Goal: Task Accomplishment & Management: Use online tool/utility

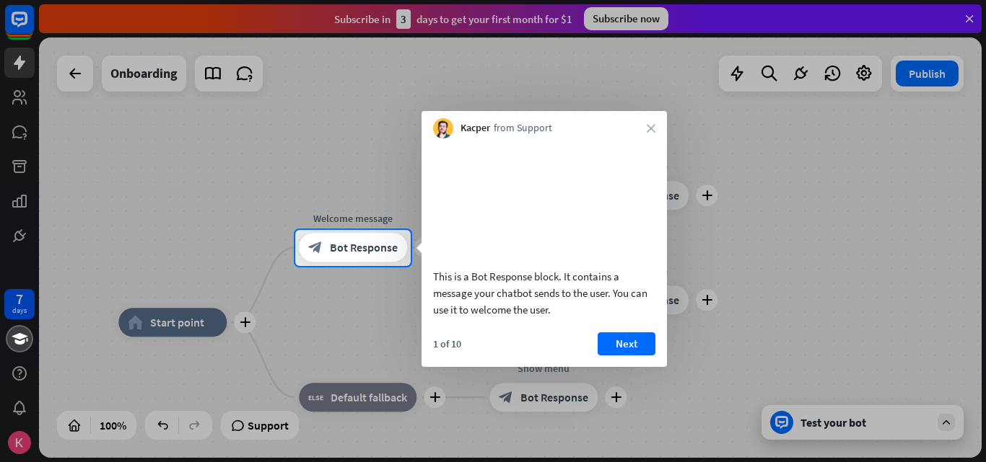
click at [620, 356] on button "Next" at bounding box center [626, 344] width 58 height 23
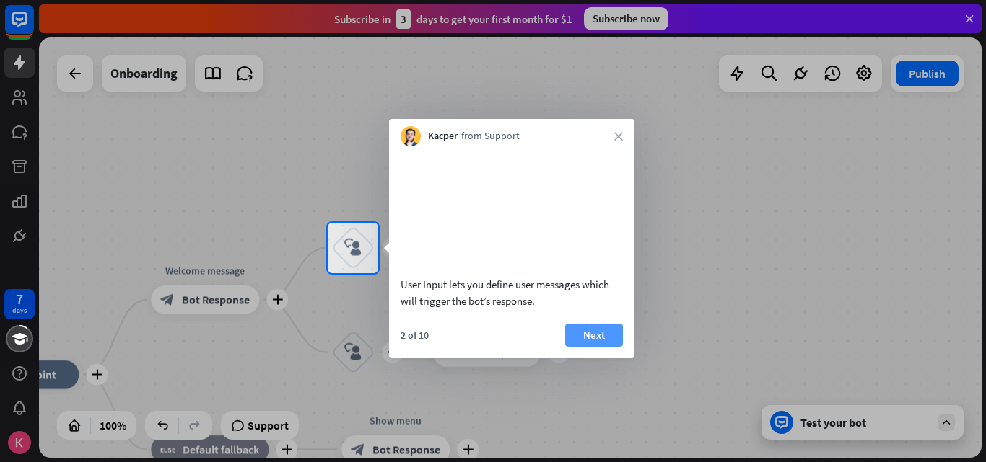
click at [584, 347] on button "Next" at bounding box center [594, 335] width 58 height 23
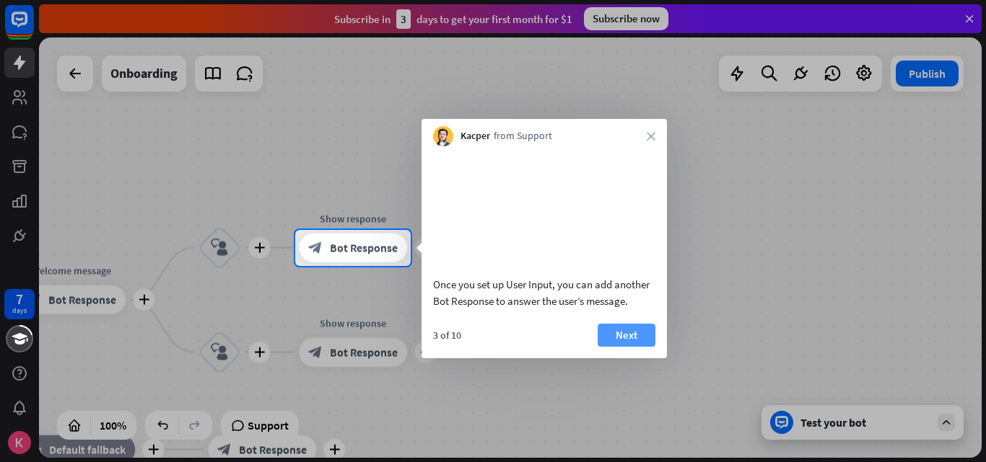
click at [633, 347] on button "Next" at bounding box center [626, 335] width 58 height 23
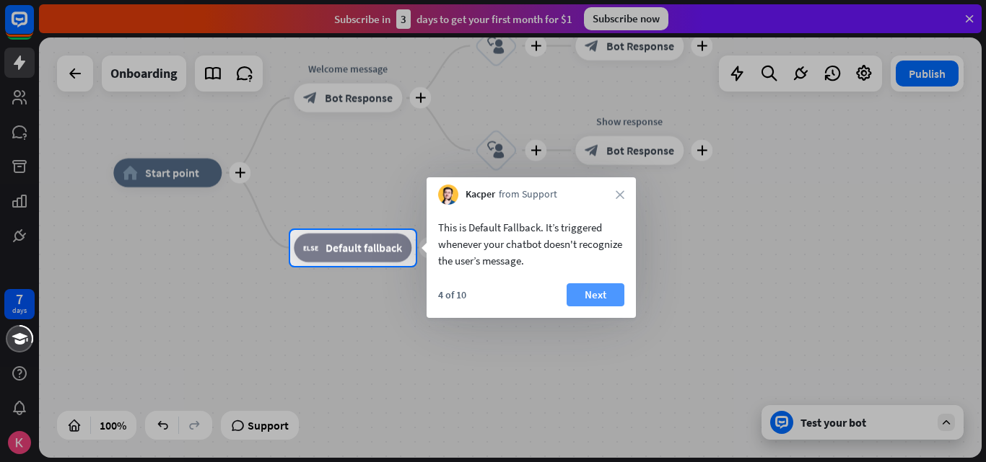
click at [608, 296] on button "Next" at bounding box center [595, 295] width 58 height 23
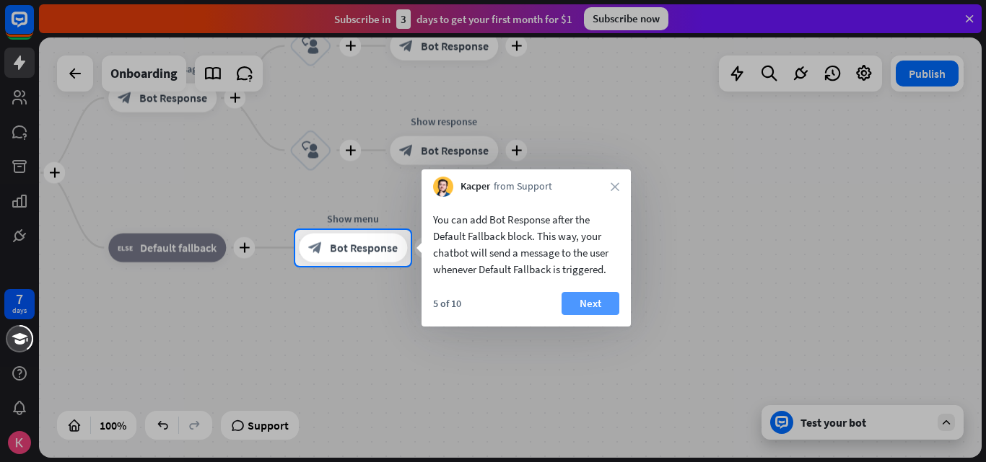
click at [610, 304] on button "Next" at bounding box center [590, 303] width 58 height 23
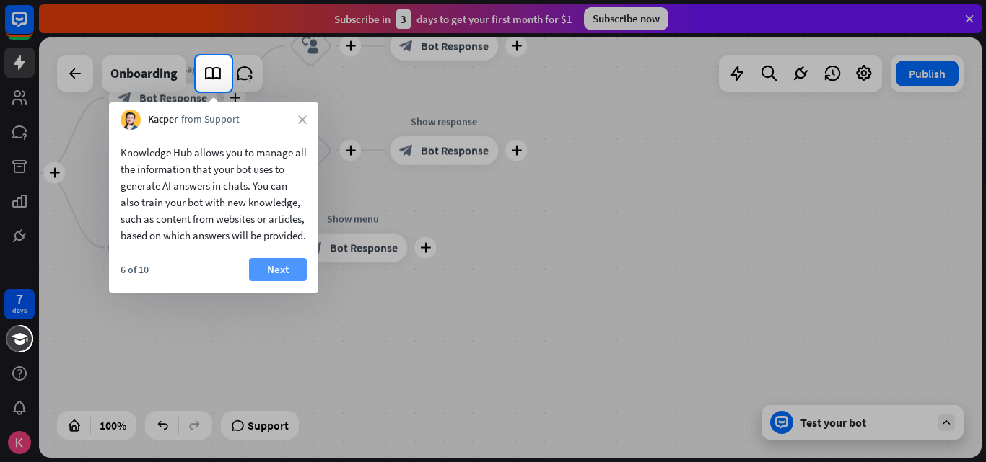
click at [297, 281] on button "Next" at bounding box center [278, 269] width 58 height 23
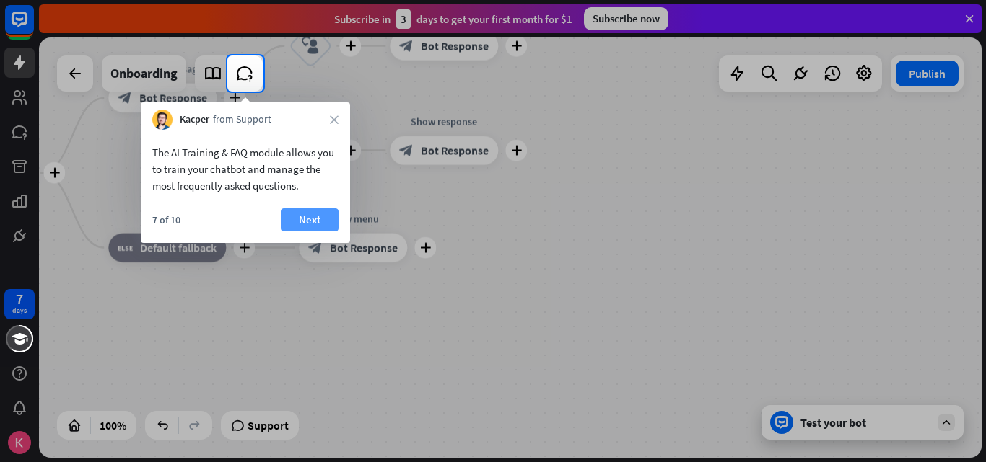
click at [330, 214] on button "Next" at bounding box center [310, 219] width 58 height 23
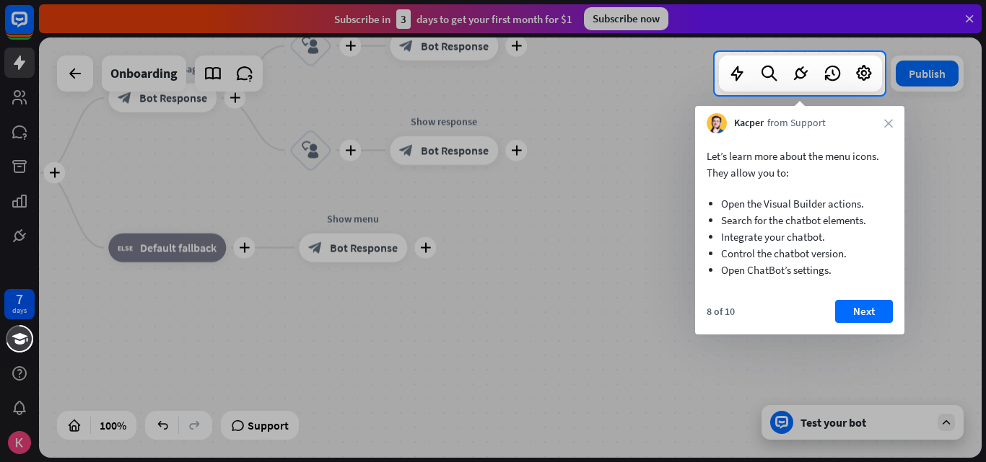
click at [841, 299] on div "Let’s learn more about the menu icons. They allow you to: Open the Visual Build…" at bounding box center [799, 233] width 209 height 201
click at [850, 300] on button "Next" at bounding box center [864, 311] width 58 height 23
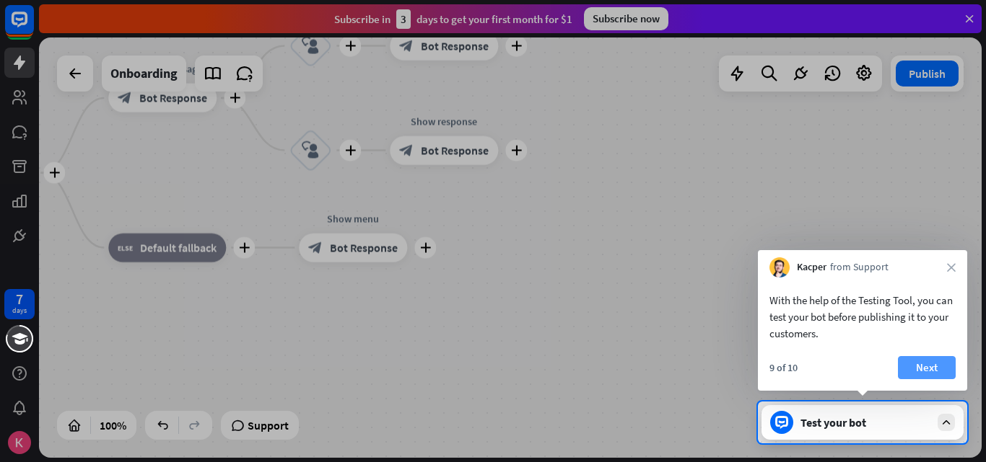
click at [936, 373] on button "Next" at bounding box center [926, 367] width 58 height 23
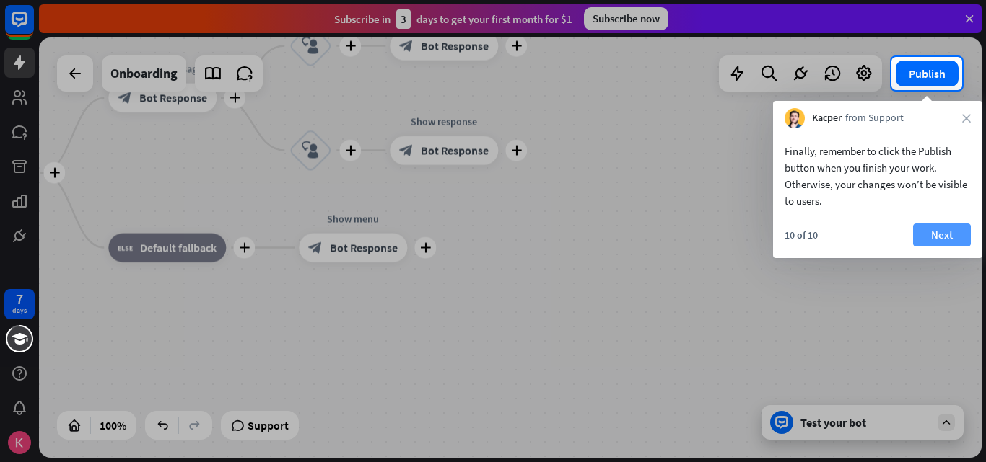
click at [951, 242] on button "Next" at bounding box center [942, 235] width 58 height 23
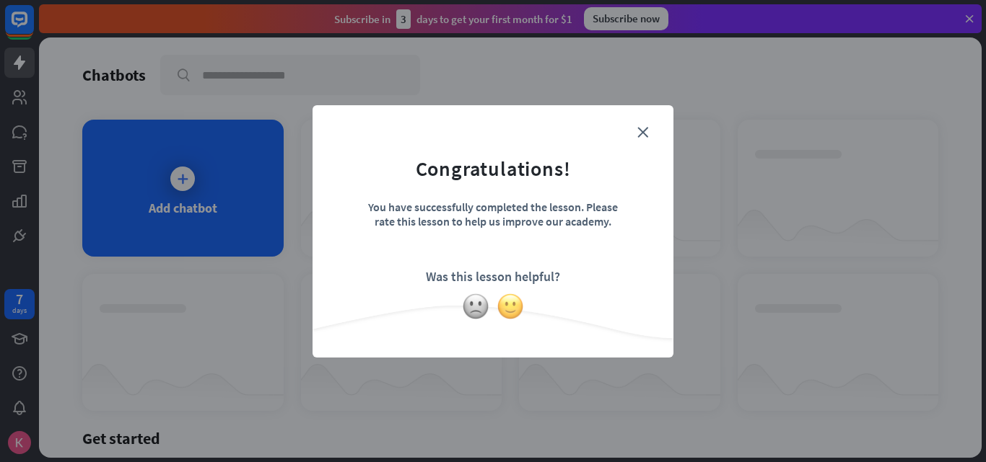
click at [513, 304] on img at bounding box center [509, 306] width 27 height 27
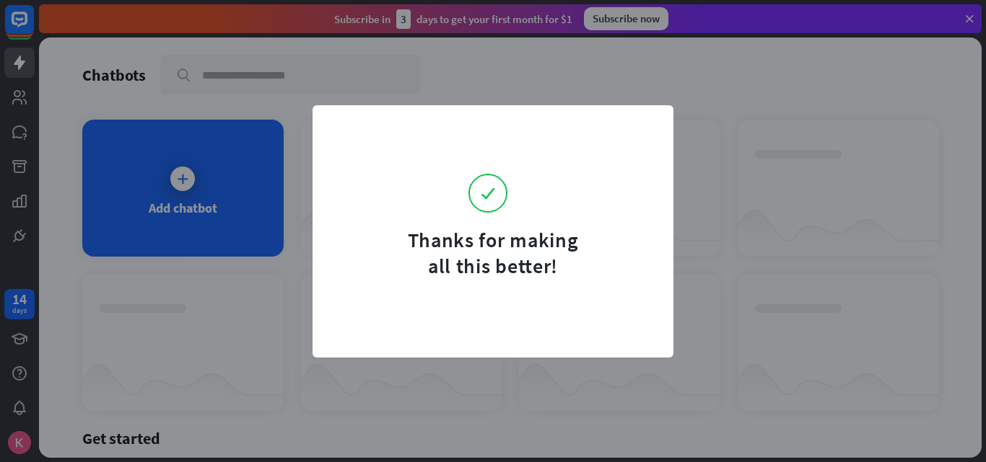
click at [526, 273] on div "Thanks for making all this better!" at bounding box center [493, 253] width 180 height 52
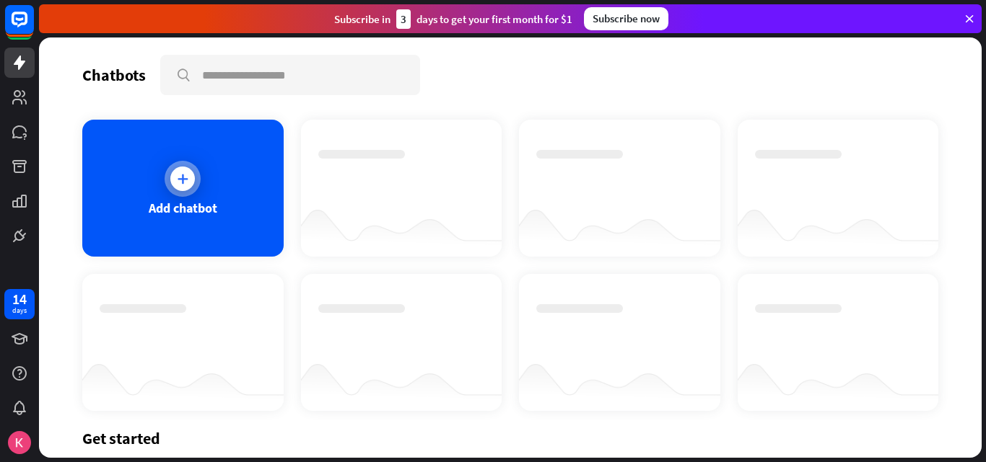
click at [156, 180] on div "Add chatbot" at bounding box center [182, 188] width 201 height 137
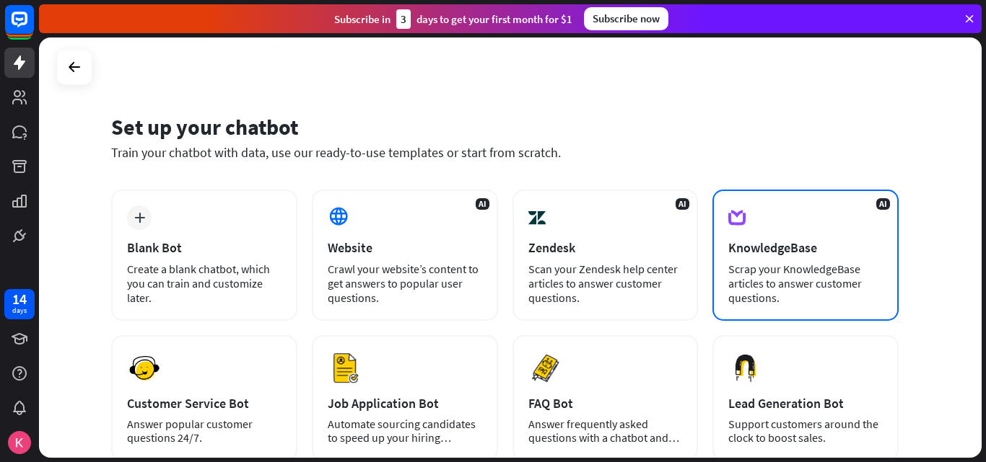
click at [716, 250] on div "AI KnowledgeBase Scrap your KnowledgeBase articles to answer customer questions." at bounding box center [805, 255] width 186 height 131
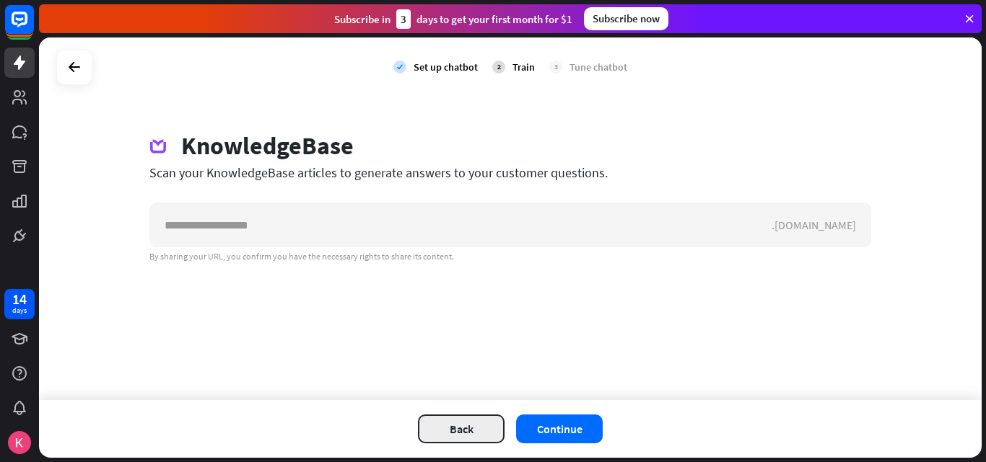
click at [447, 422] on button "Back" at bounding box center [461, 429] width 87 height 29
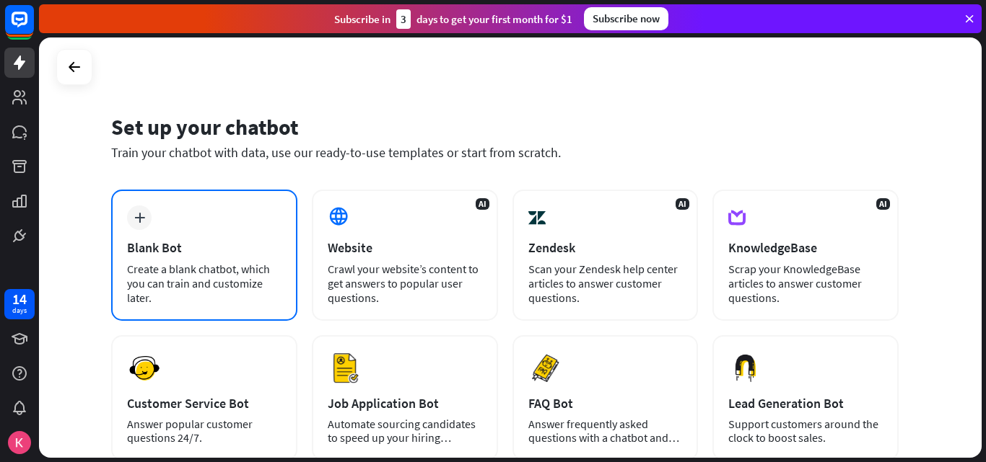
scroll to position [72, 0]
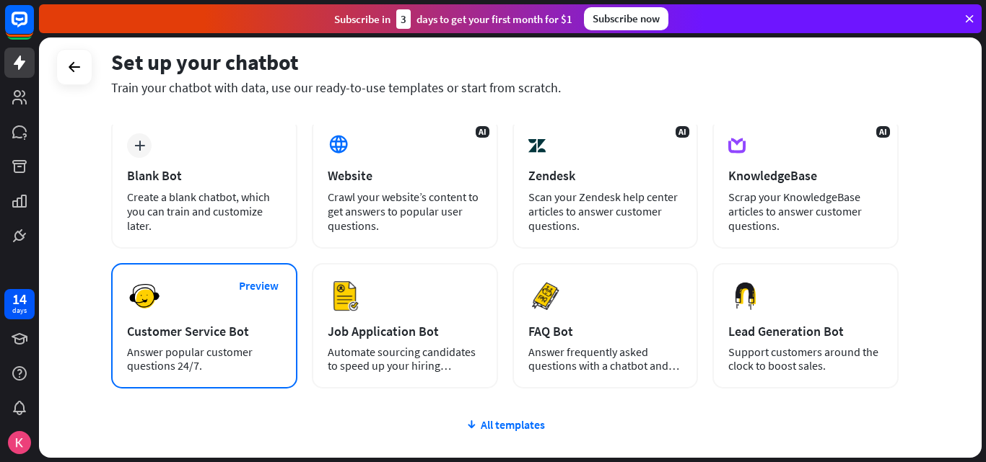
click at [177, 325] on div "Customer Service Bot" at bounding box center [204, 331] width 154 height 17
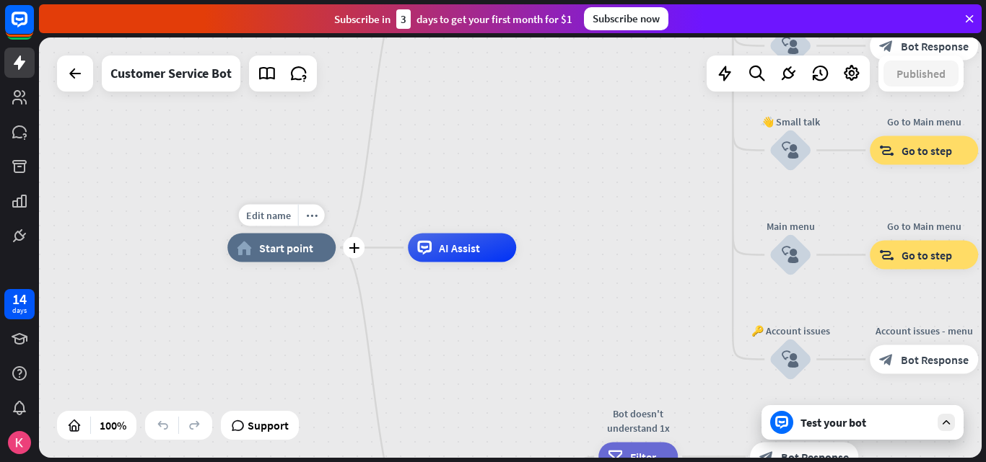
click at [314, 260] on div "home_2 Start point" at bounding box center [281, 248] width 108 height 29
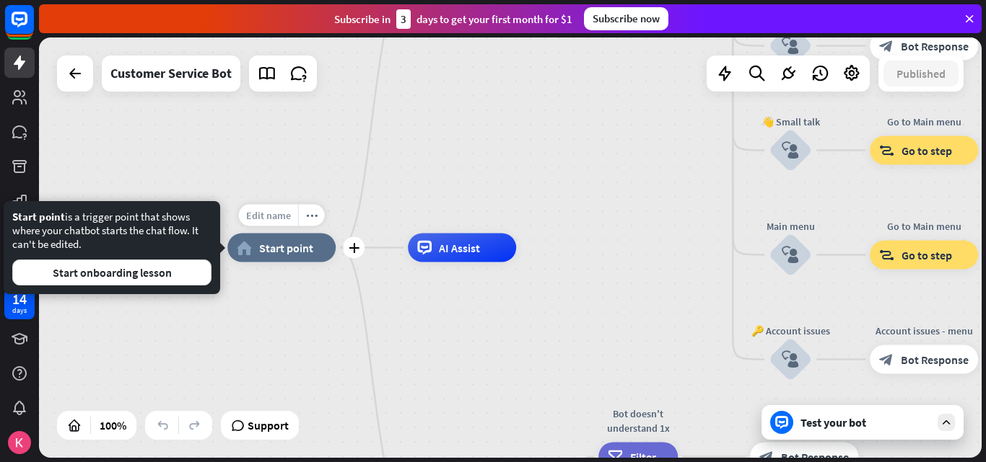
click at [286, 215] on span "Edit name" at bounding box center [268, 215] width 45 height 13
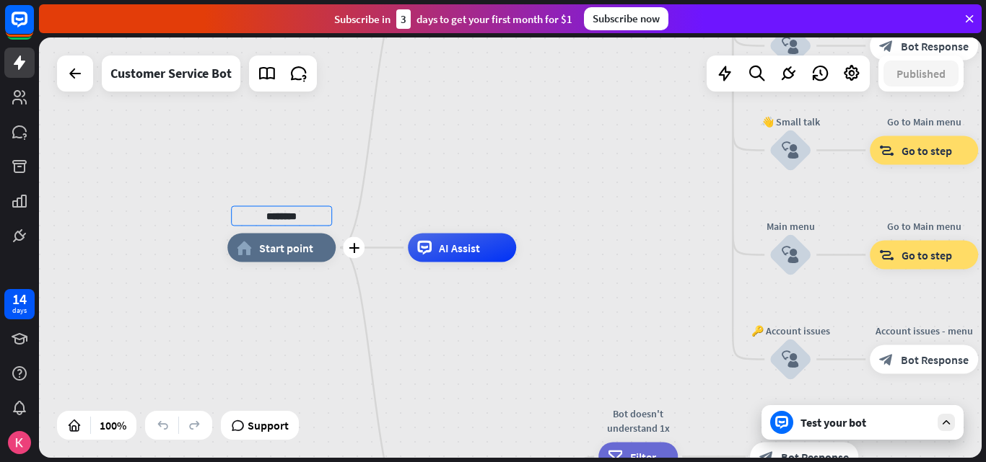
type input "********"
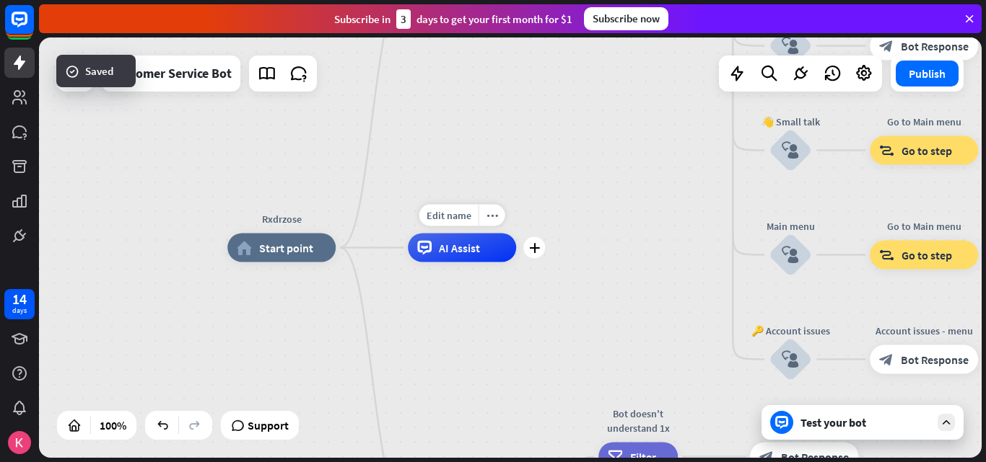
click at [462, 258] on div "AI Assist" at bounding box center [462, 248] width 108 height 29
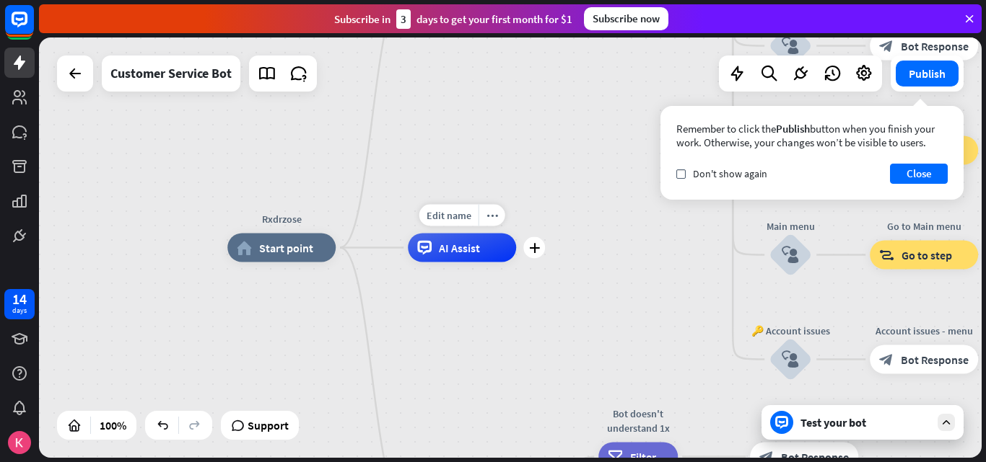
click at [467, 234] on div "Edit name more_horiz plus AI Assist" at bounding box center [462, 248] width 108 height 29
click at [464, 224] on div "Edit name" at bounding box center [448, 216] width 59 height 22
type input "*****"
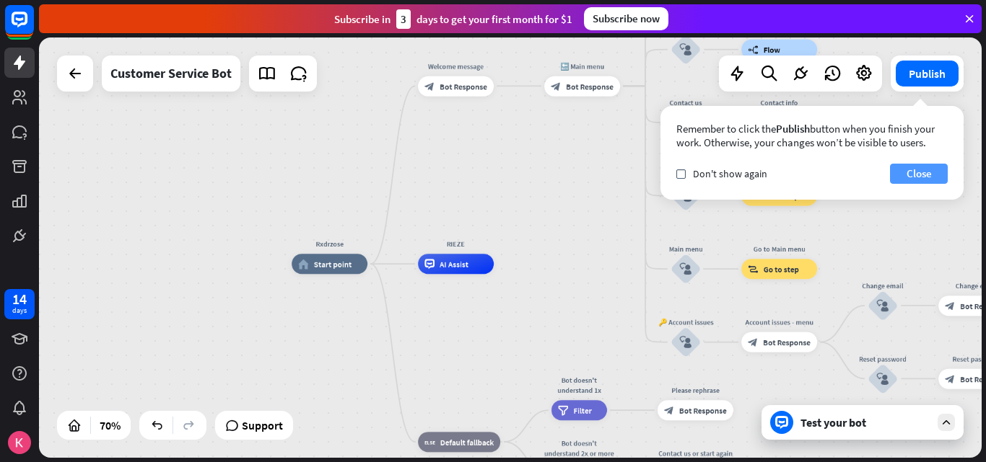
click at [932, 177] on button "Close" at bounding box center [919, 174] width 58 height 20
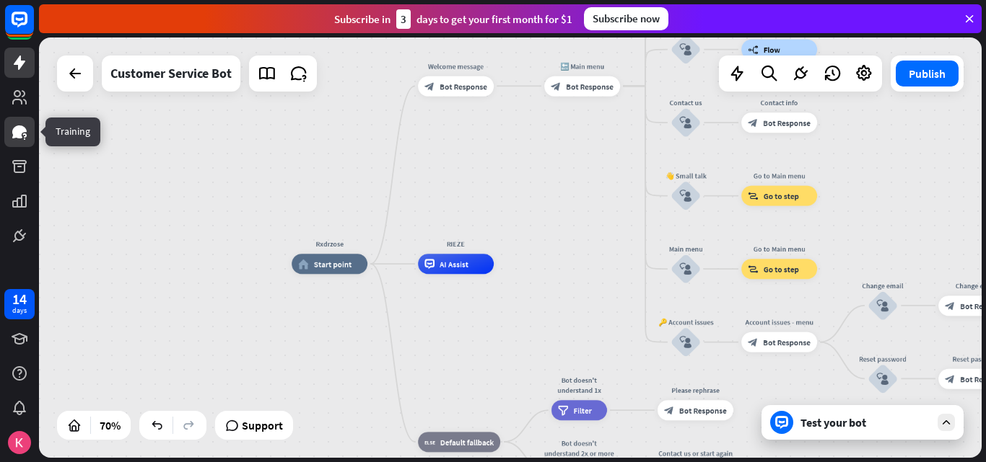
click at [10, 136] on link at bounding box center [19, 132] width 30 height 30
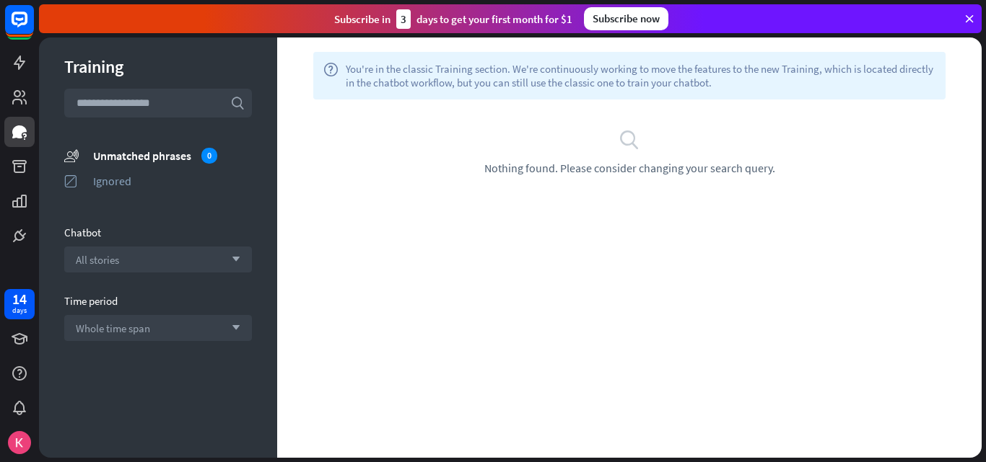
drag, startPoint x: 512, startPoint y: 202, endPoint x: 530, endPoint y: 201, distance: 17.4
click at [514, 208] on div "help You're in the classic Training section. We're continuously working to move…" at bounding box center [629, 248] width 704 height 421
click at [613, 131] on div "search Nothing found. Please consider changing your search query." at bounding box center [629, 151] width 661 height 47
click at [124, 146] on div "unmatched_phrases Unmatched phrases 0" at bounding box center [158, 155] width 188 height 18
click at [20, 93] on icon at bounding box center [19, 97] width 14 height 14
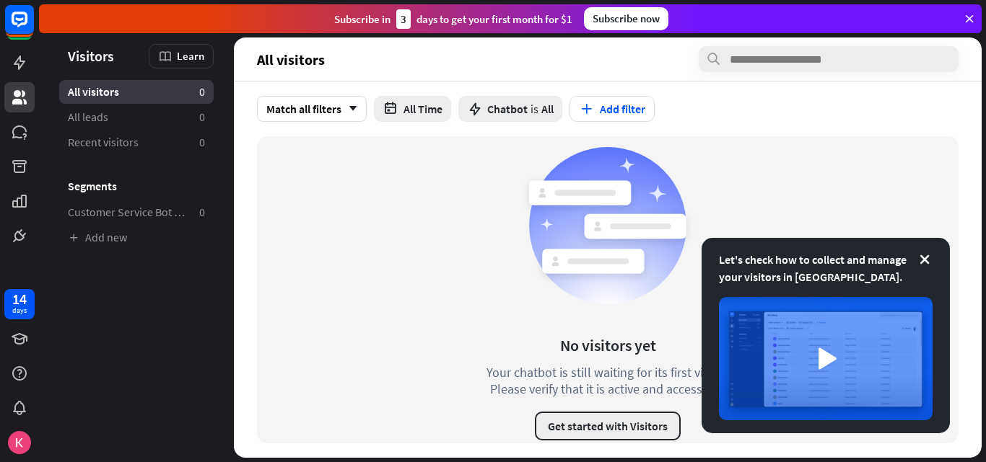
click at [601, 415] on button "Get started with Visitors" at bounding box center [608, 426] width 146 height 29
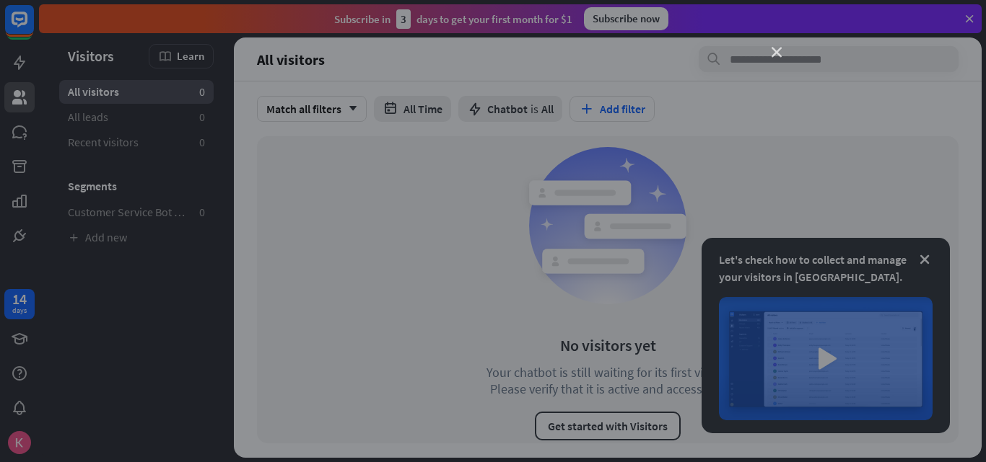
click at [779, 54] on icon "close" at bounding box center [776, 53] width 10 height 10
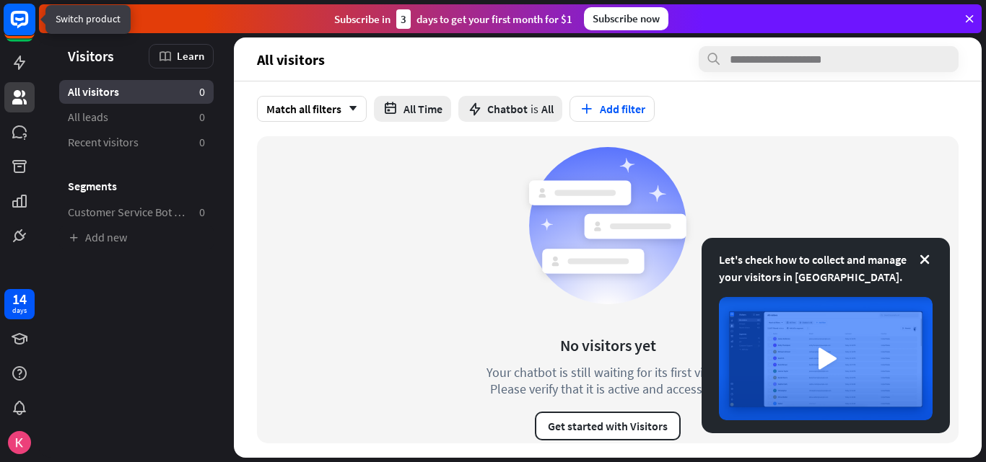
click at [21, 21] on rect at bounding box center [20, 20] width 32 height 32
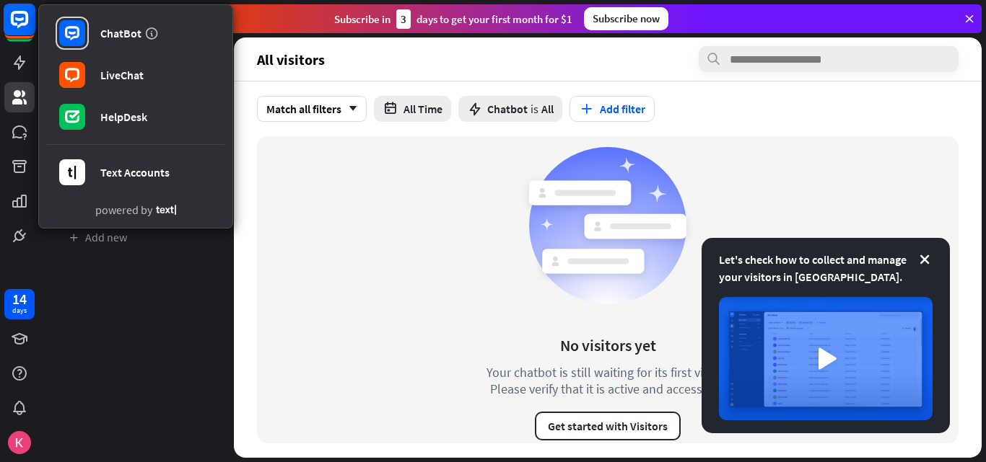
click at [24, 15] on rect at bounding box center [20, 20] width 32 height 32
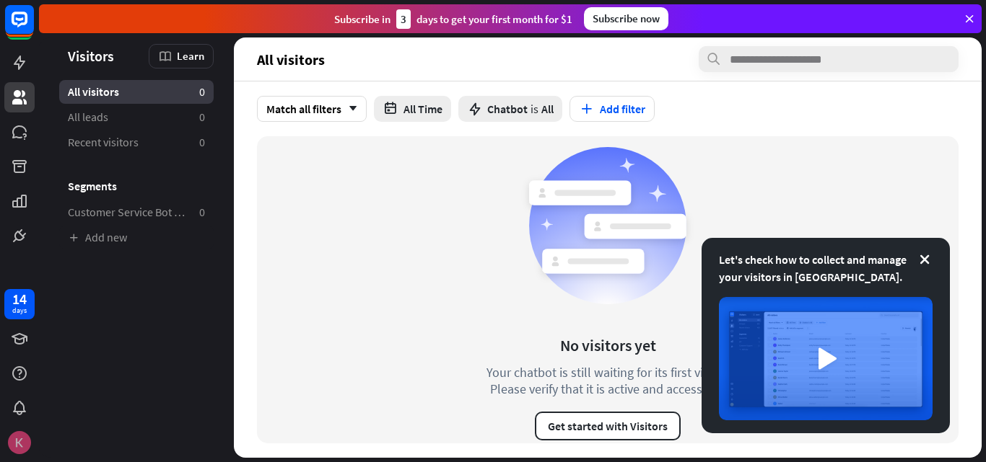
click at [18, 443] on img at bounding box center [19, 442] width 23 height 23
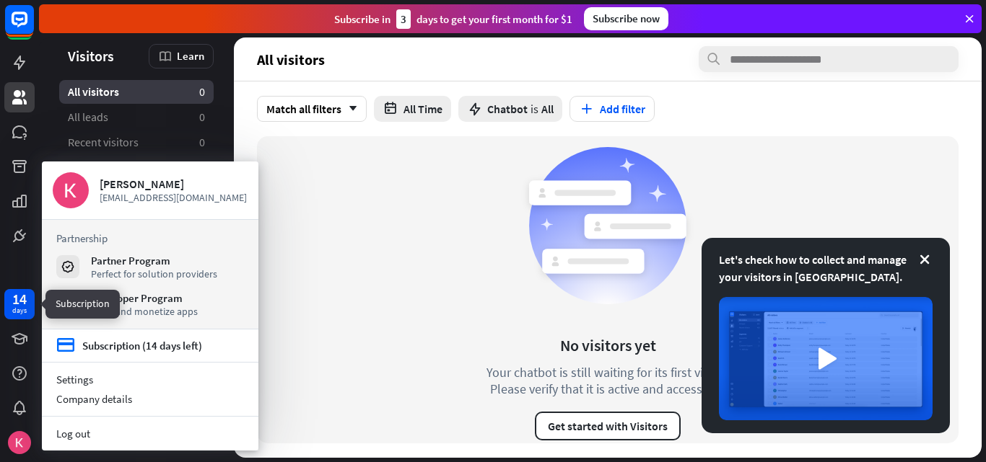
click at [26, 300] on div "14" at bounding box center [19, 299] width 14 height 13
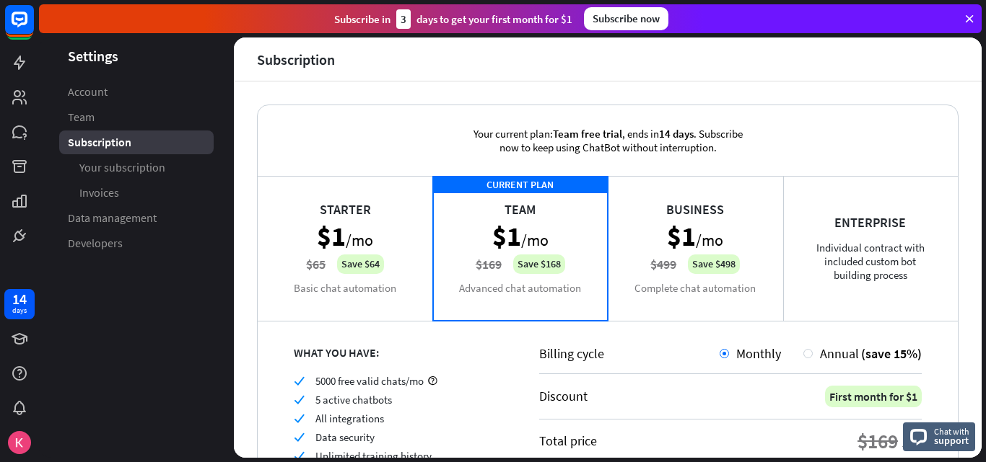
scroll to position [72, 0]
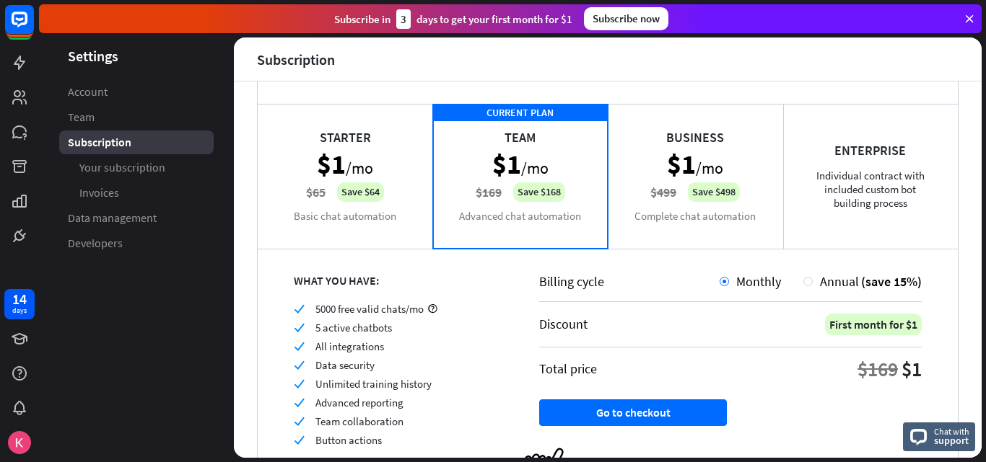
click at [690, 161] on div "Business $1 /mo $499 Save $498 Complete chat automation" at bounding box center [694, 176] width 175 height 144
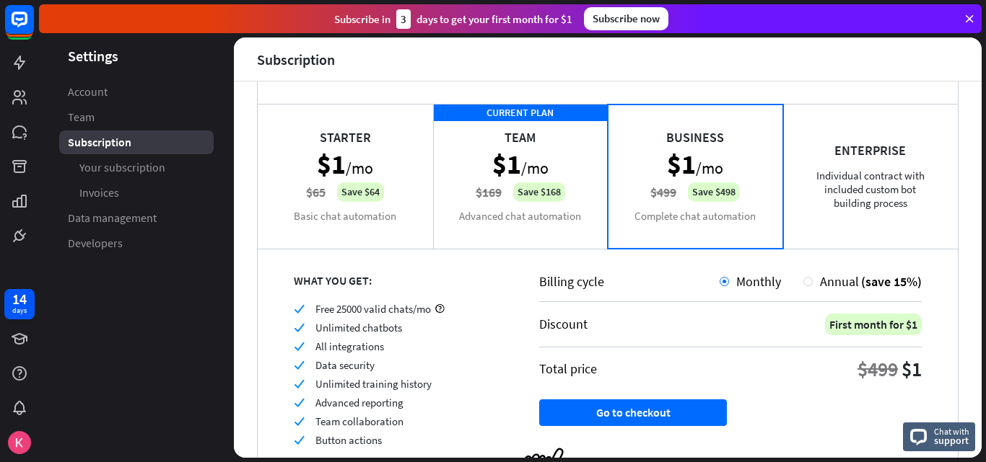
click at [700, 223] on div "Business $1 /mo $499 Save $498 Complete chat automation" at bounding box center [694, 176] width 175 height 144
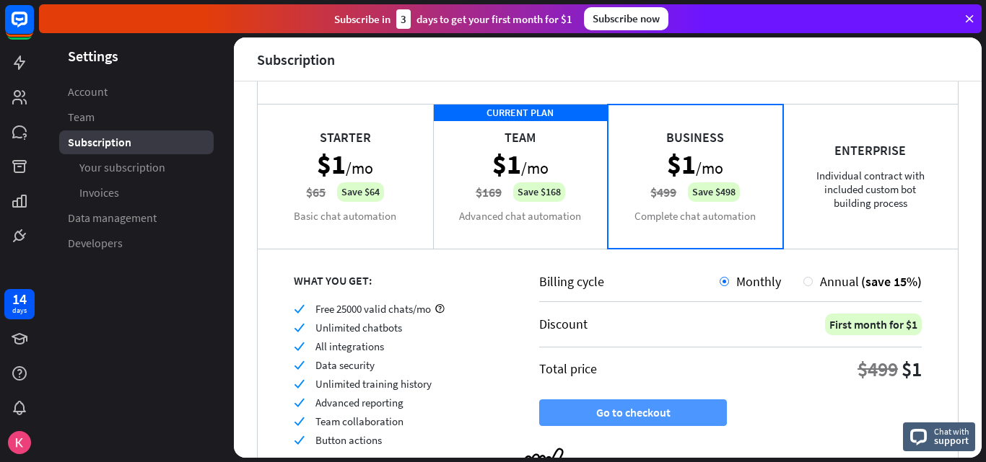
click at [637, 404] on button "Go to checkout" at bounding box center [633, 413] width 188 height 27
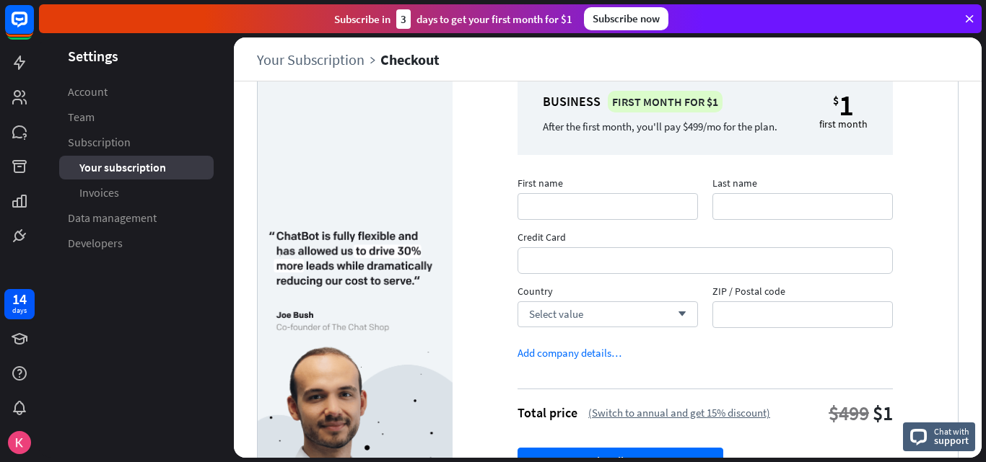
scroll to position [144, 0]
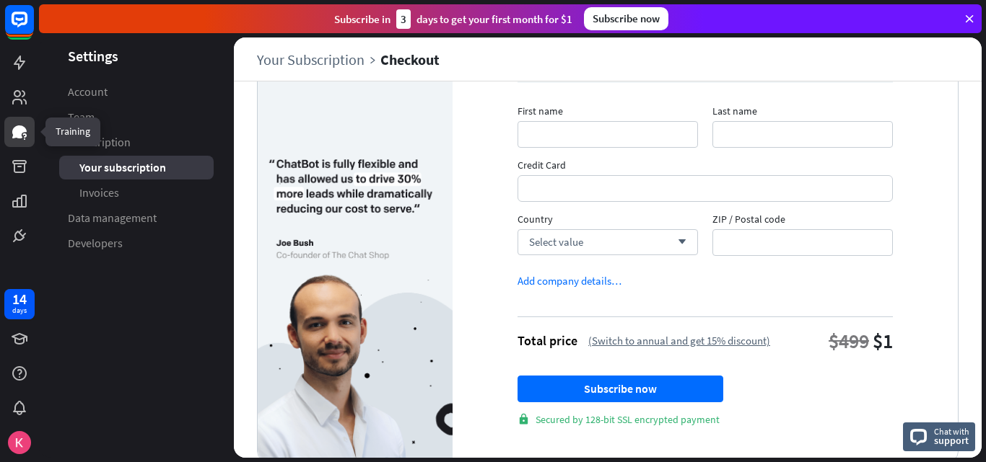
click at [13, 135] on icon at bounding box center [19, 131] width 17 height 17
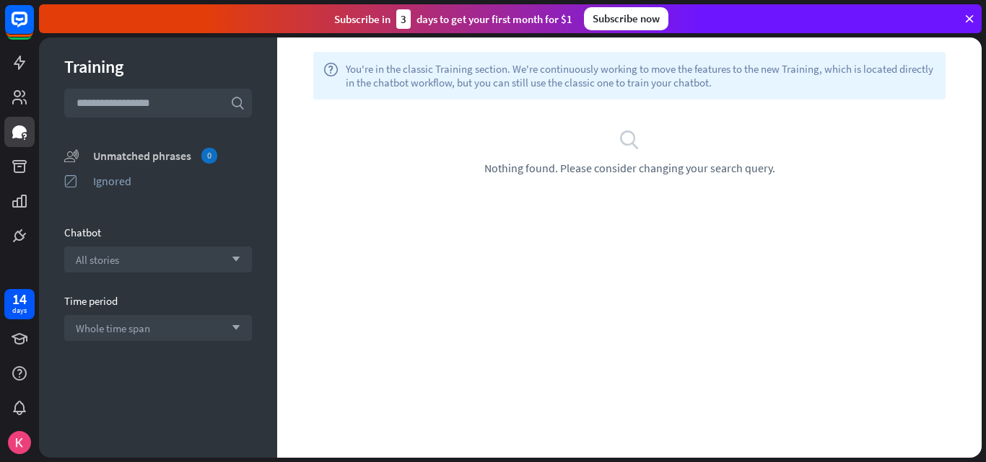
click at [111, 154] on div "Unmatched phrases 0" at bounding box center [172, 156] width 159 height 16
click at [12, 155] on link at bounding box center [19, 167] width 30 height 30
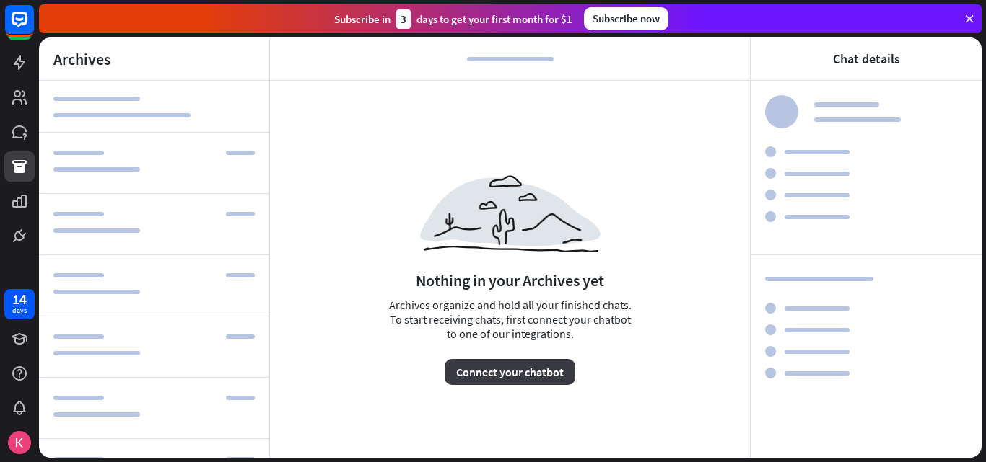
click at [537, 381] on button "Connect your chatbot" at bounding box center [509, 372] width 131 height 26
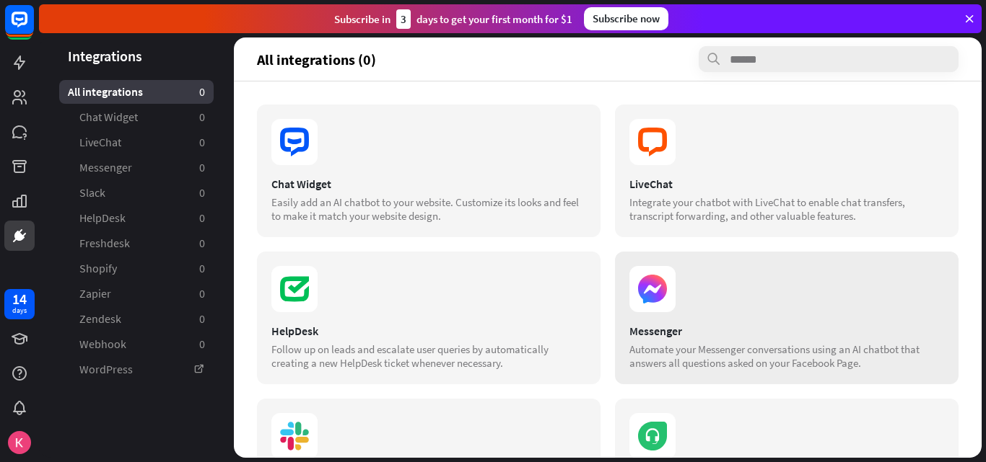
click at [657, 330] on div "Messenger" at bounding box center [786, 331] width 315 height 14
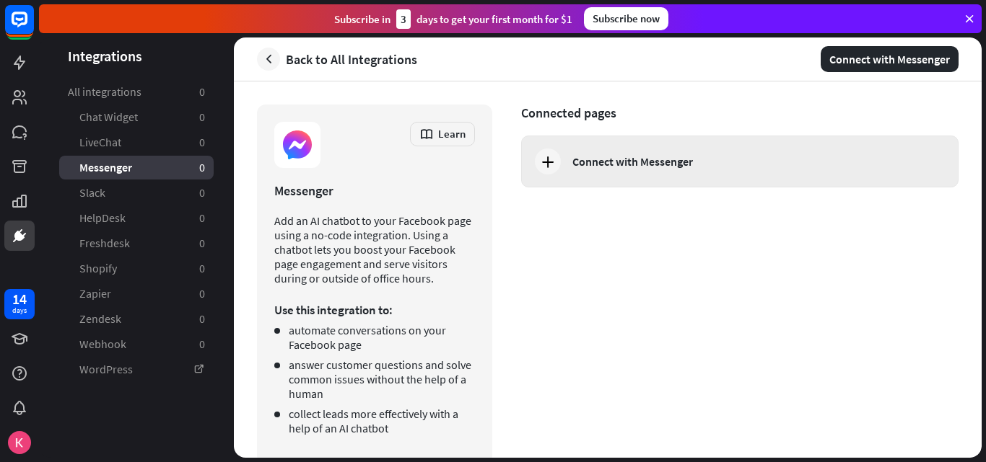
click at [572, 162] on div "Connect with Messenger" at bounding box center [632, 161] width 120 height 14
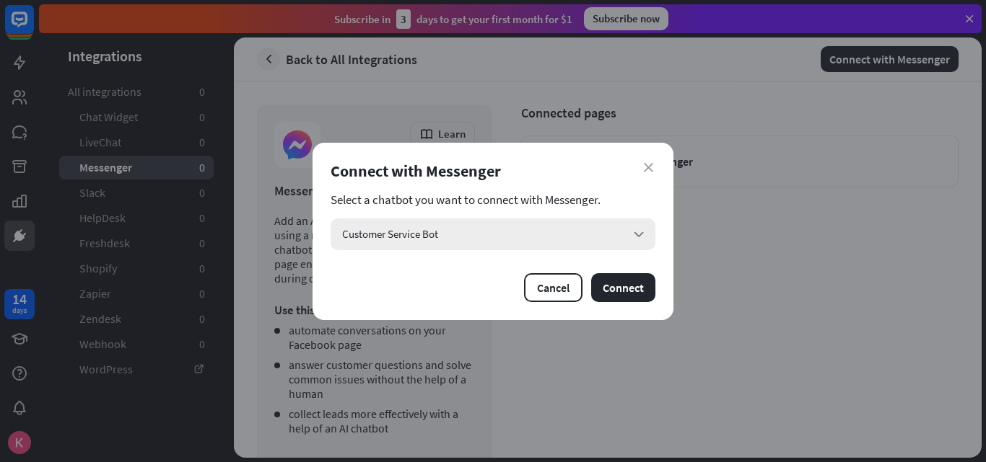
click at [580, 237] on div "Customer Service Bot arrow_down" at bounding box center [492, 235] width 325 height 32
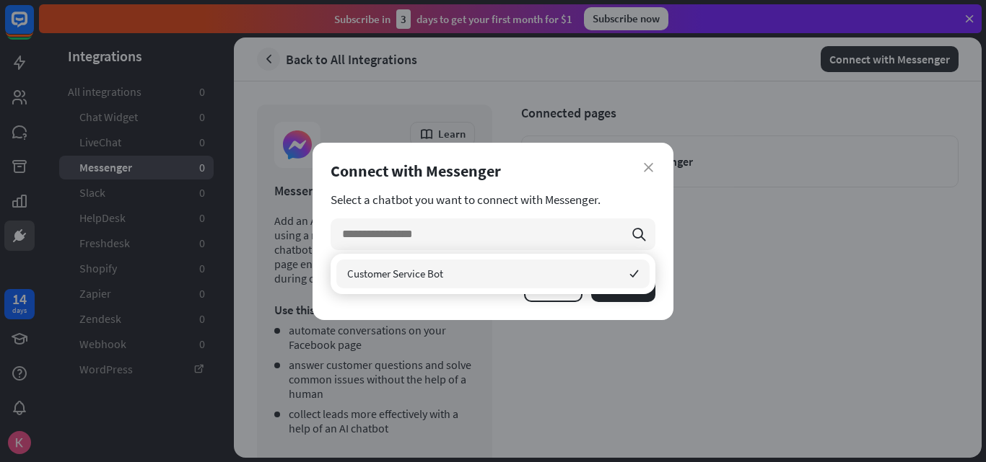
click at [544, 273] on div "Customer Service Bot checked" at bounding box center [492, 274] width 313 height 29
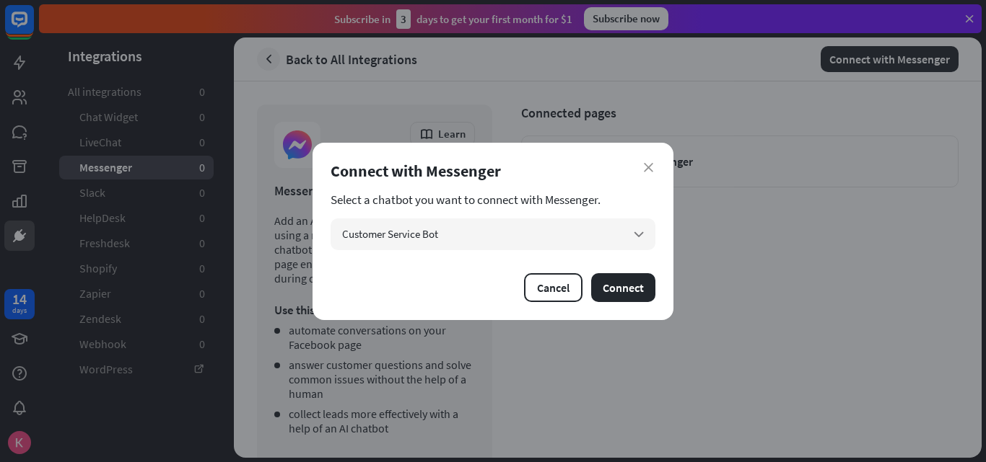
click at [641, 166] on div "Connect with Messenger" at bounding box center [492, 171] width 325 height 20
click at [642, 167] on div "Connect with Messenger" at bounding box center [492, 171] width 325 height 20
click at [642, 287] on button "Connect" at bounding box center [623, 287] width 64 height 29
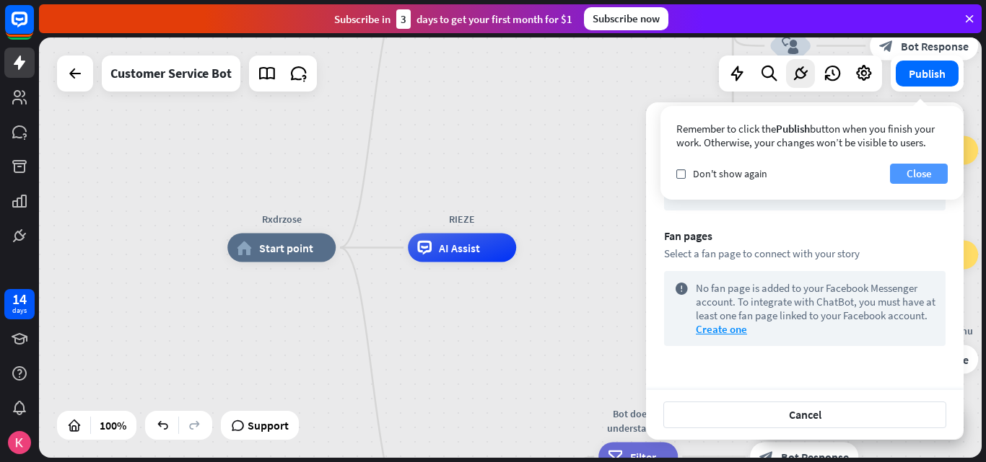
click at [924, 169] on button "Close" at bounding box center [919, 174] width 58 height 20
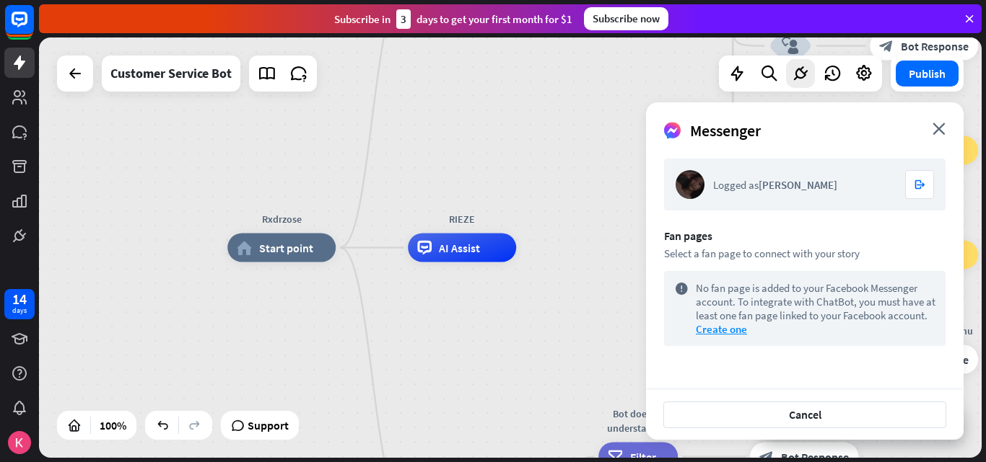
click at [809, 170] on div "Logged as [PERSON_NAME] logout" at bounding box center [804, 185] width 281 height 52
click at [765, 411] on button "Cancel" at bounding box center [804, 415] width 283 height 27
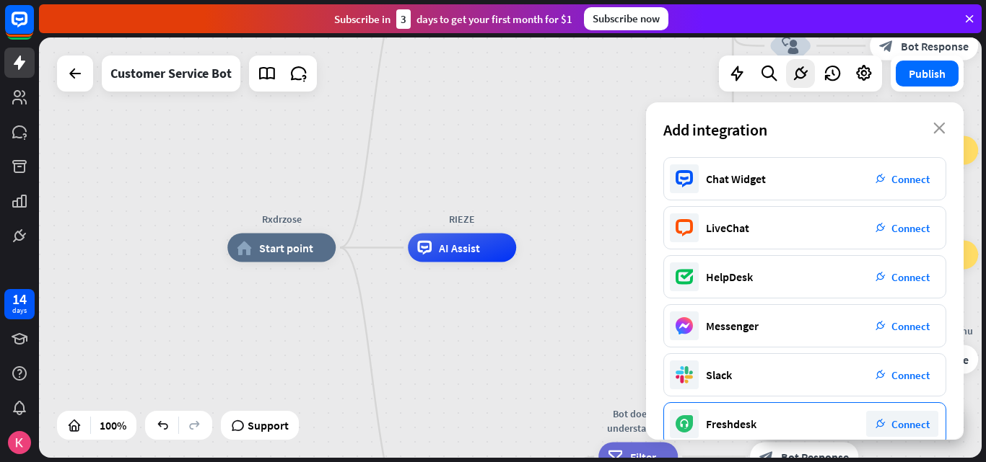
click at [765, 408] on div "Freshdesk plug_integration Connect" at bounding box center [804, 424] width 283 height 43
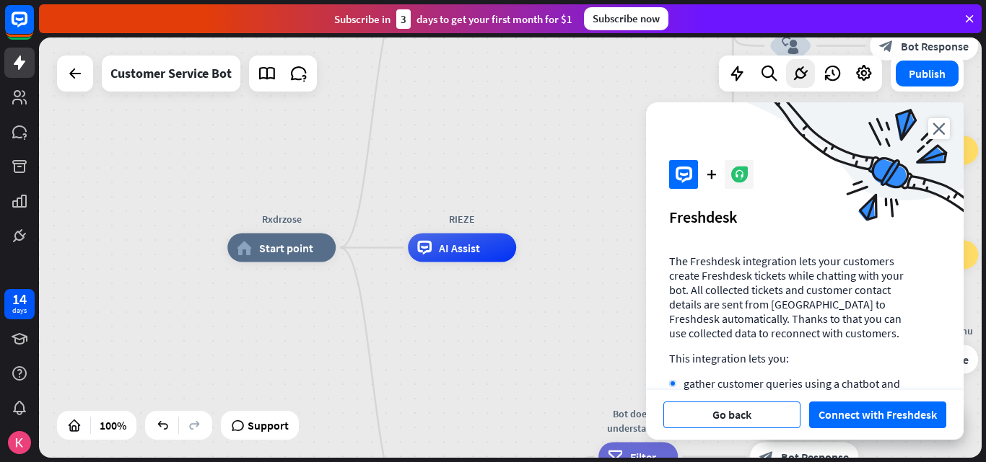
click at [765, 405] on button "Go back" at bounding box center [731, 415] width 137 height 27
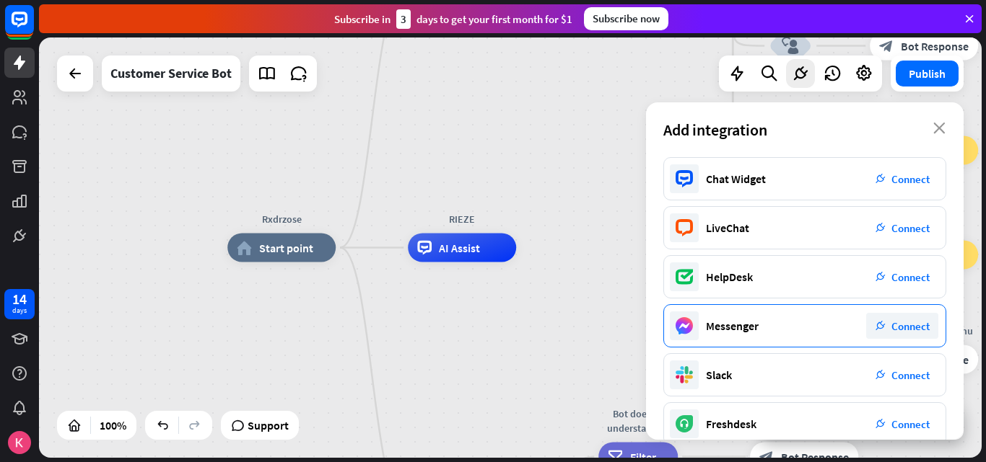
click at [771, 312] on div "Messenger plug_integration Connect" at bounding box center [804, 325] width 283 height 43
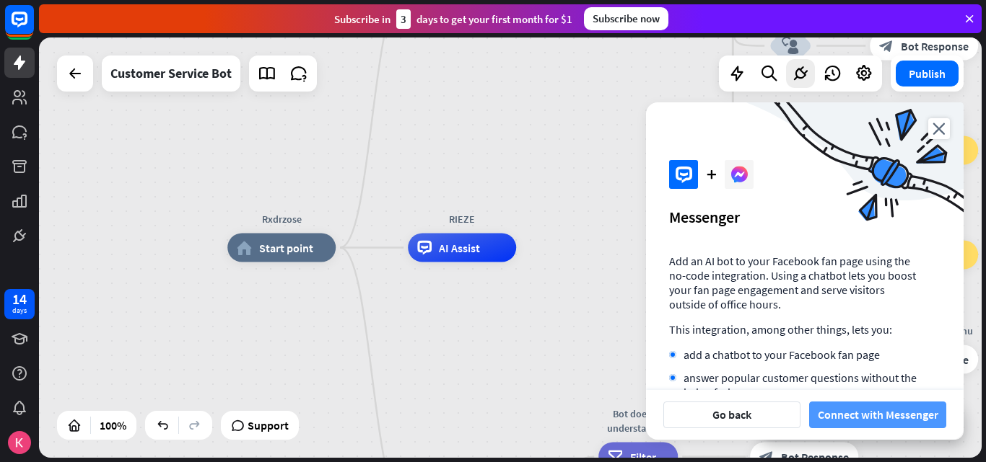
click at [837, 417] on button "Connect with Messenger" at bounding box center [877, 415] width 137 height 27
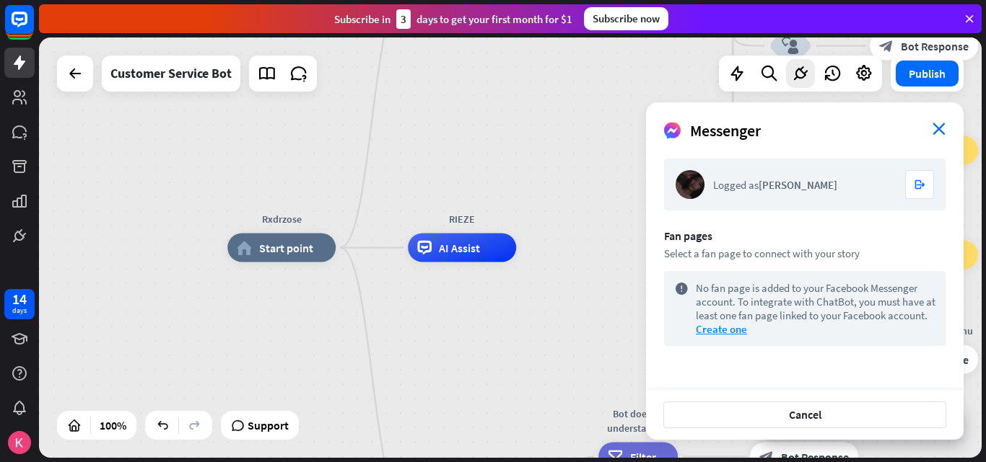
click at [938, 131] on icon "close" at bounding box center [938, 129] width 13 height 12
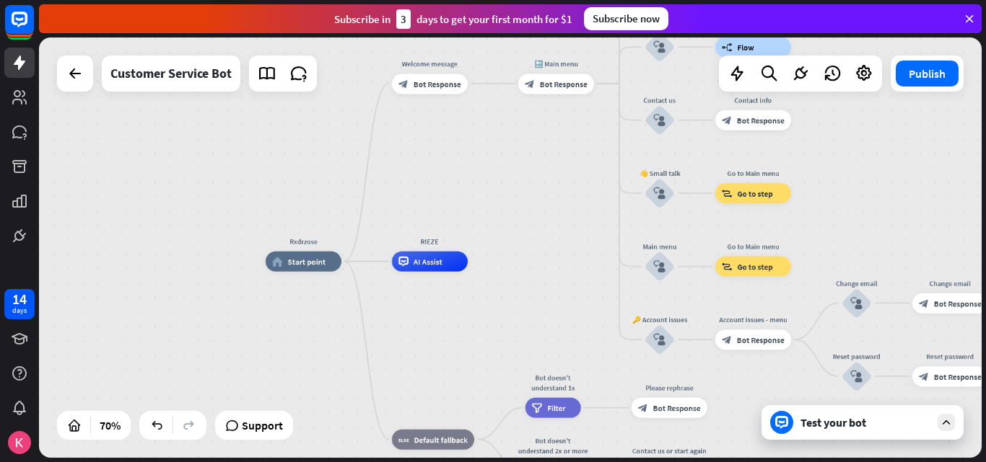
click at [841, 423] on div "Test your bot" at bounding box center [865, 423] width 130 height 14
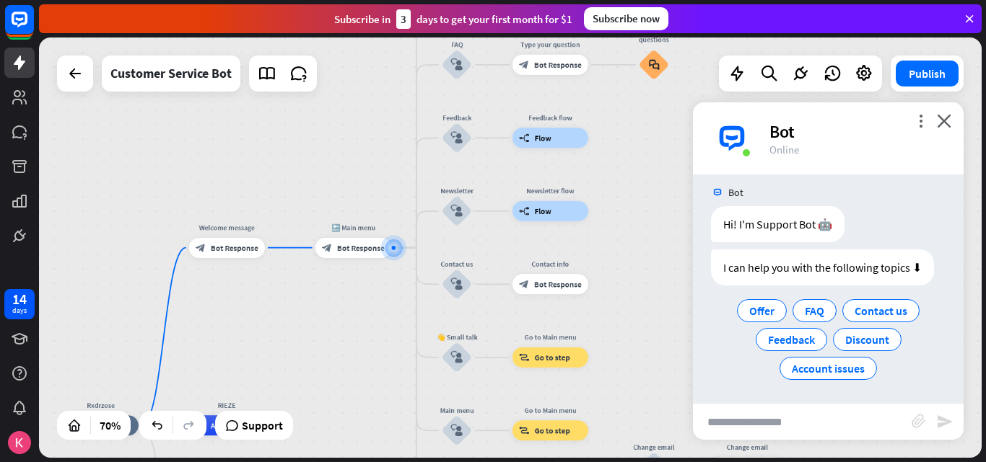
scroll to position [12, 0]
click at [802, 338] on span "Feedback" at bounding box center [791, 338] width 47 height 14
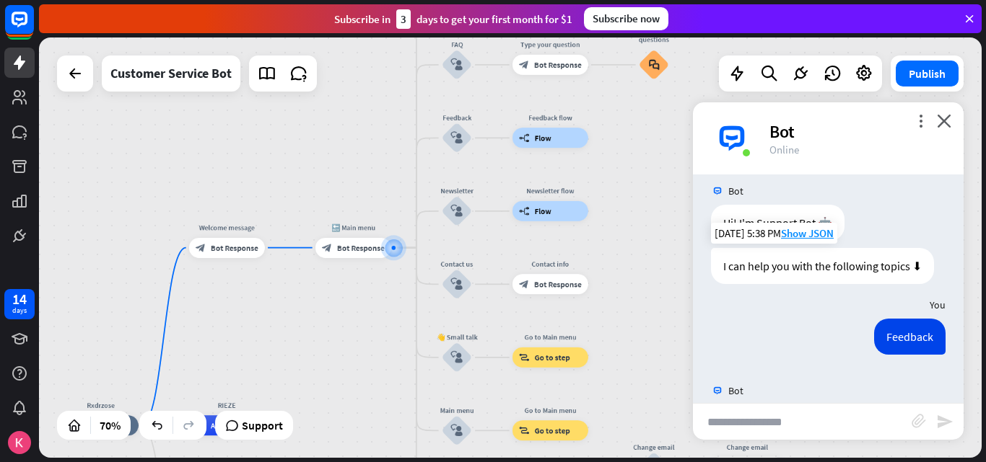
scroll to position [59, 0]
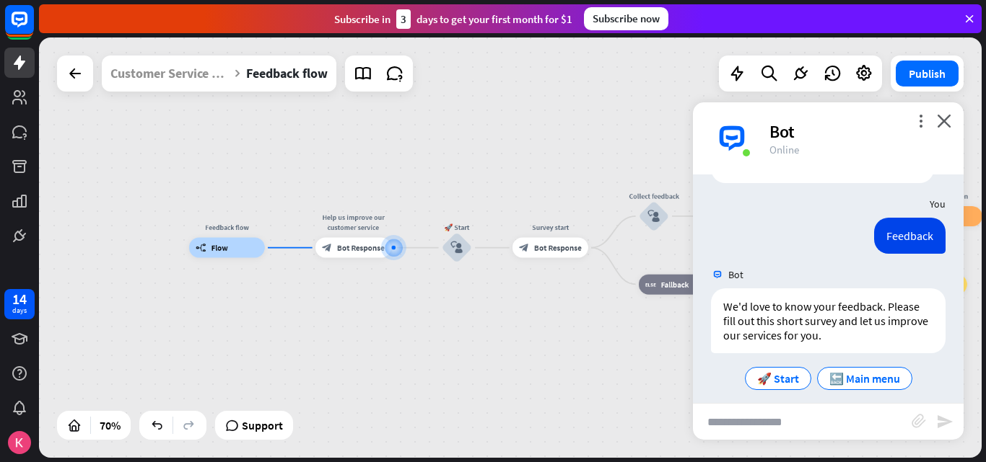
scroll to position [124, 0]
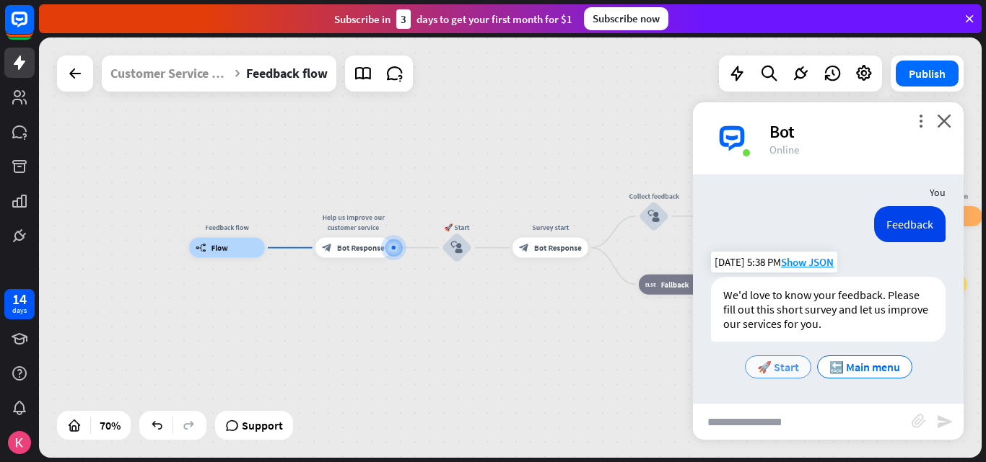
click at [768, 364] on span "🚀 Start" at bounding box center [778, 367] width 42 height 14
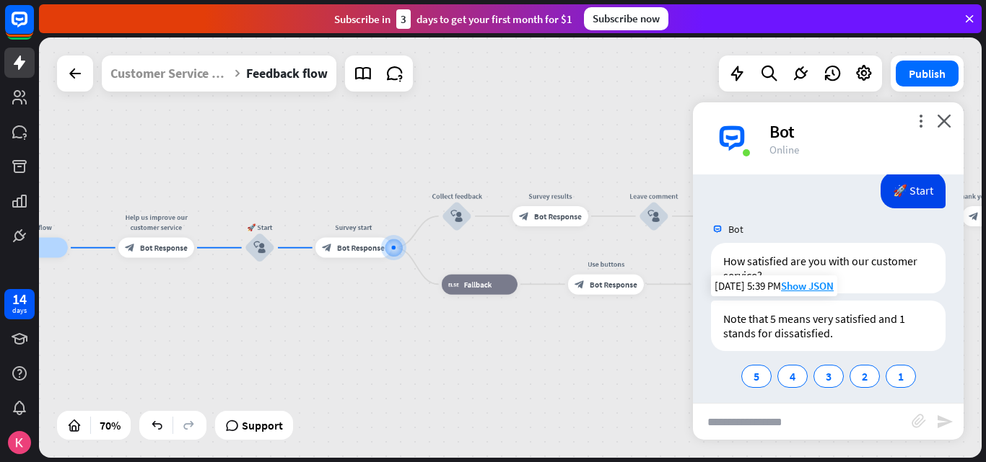
scroll to position [338, 0]
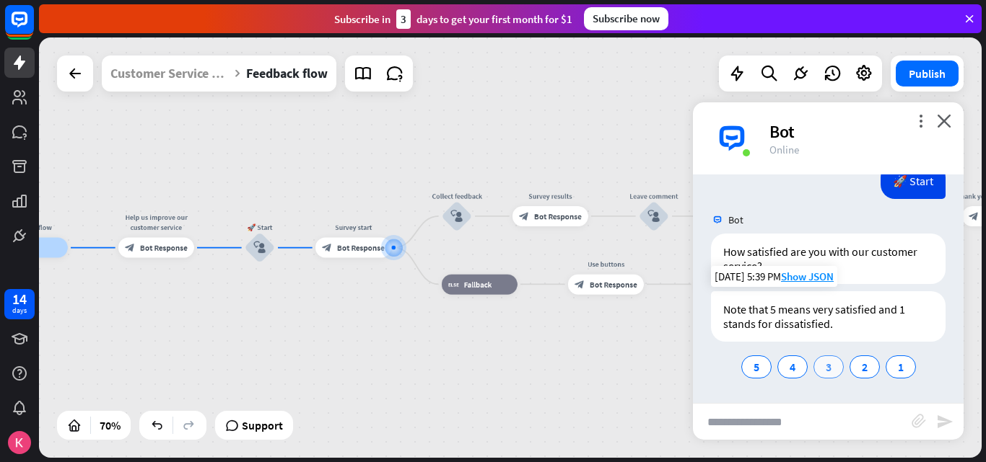
click at [825, 371] on span "3" at bounding box center [828, 367] width 6 height 14
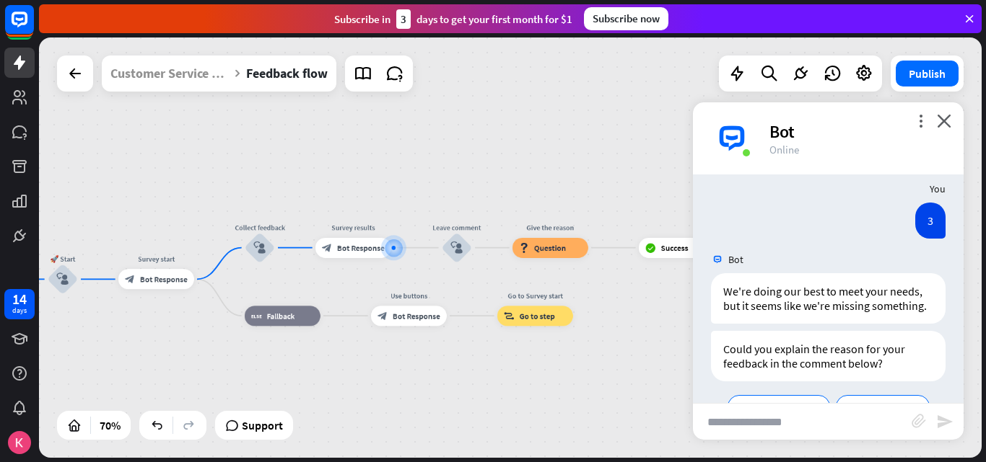
scroll to position [594, 0]
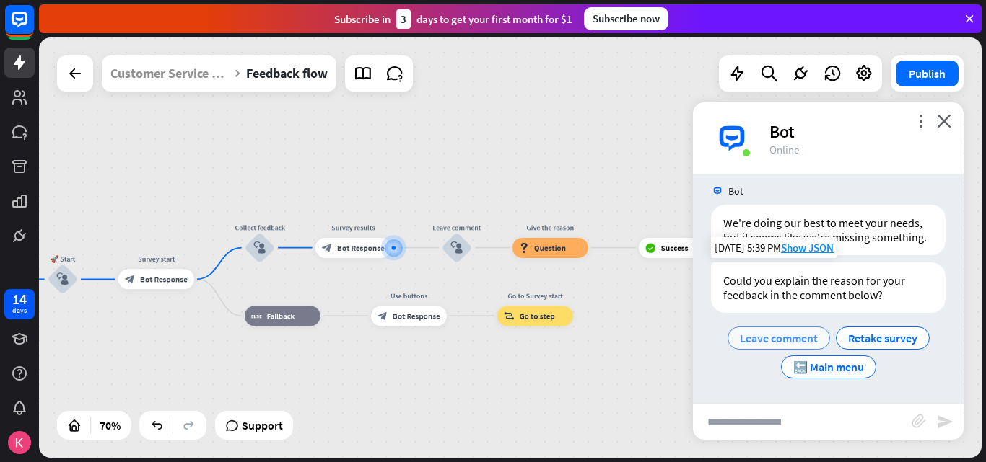
click at [796, 348] on div "Leave comment" at bounding box center [778, 338] width 102 height 23
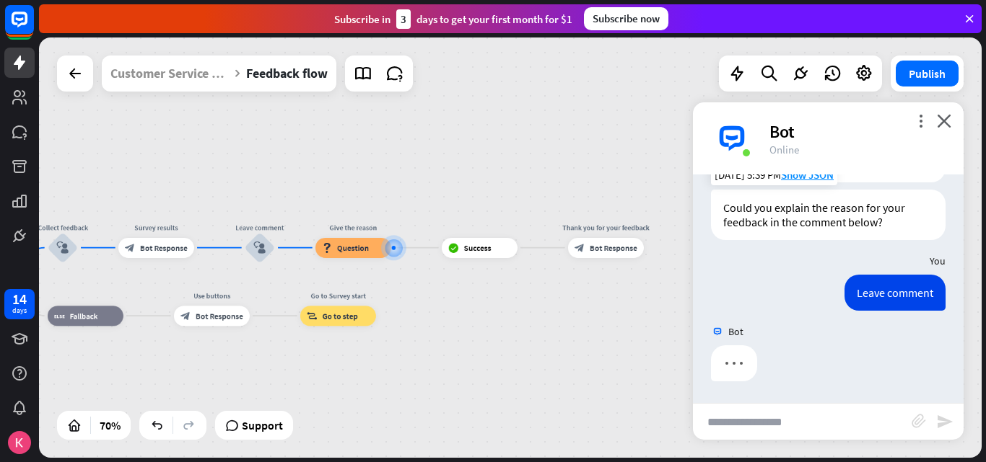
scroll to position [667, 0]
click at [805, 423] on input "text" at bounding box center [802, 422] width 219 height 36
click at [375, 250] on div "block_question Question" at bounding box center [353, 248] width 76 height 20
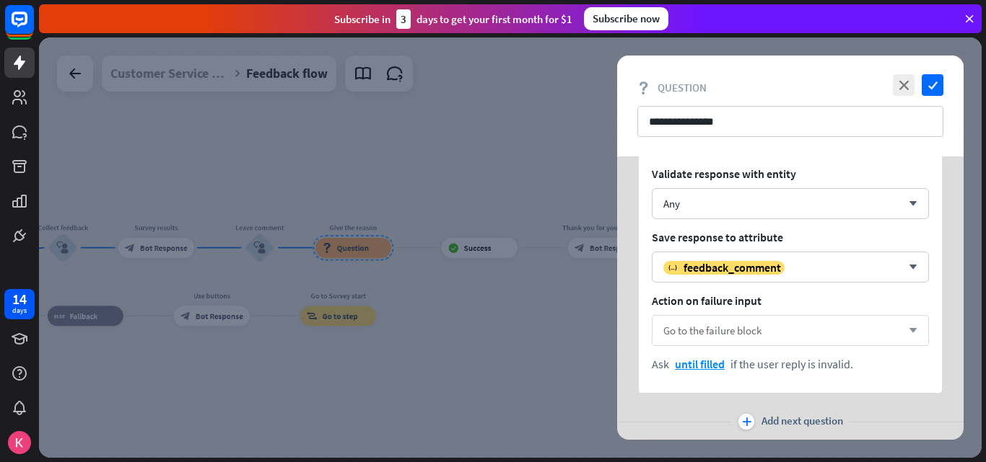
scroll to position [184, 0]
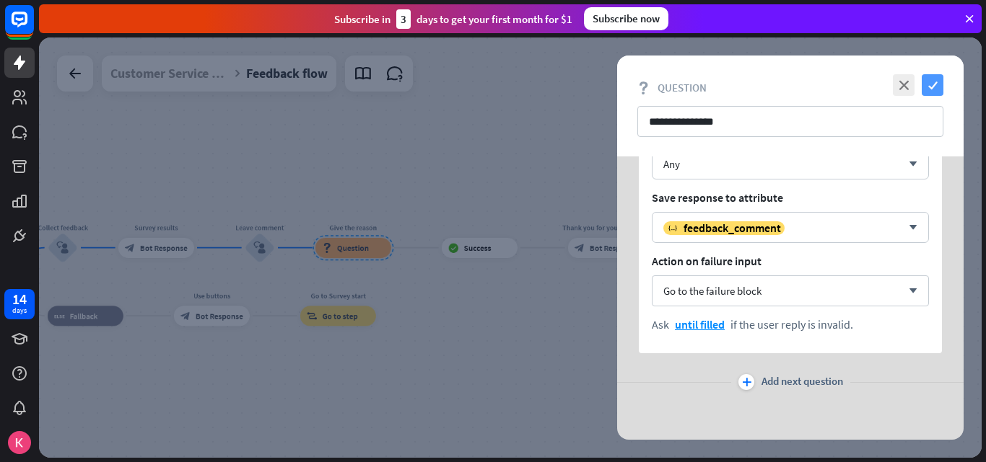
click at [929, 95] on div "**********" at bounding box center [790, 106] width 346 height 101
click at [934, 89] on icon "check" at bounding box center [932, 85] width 22 height 22
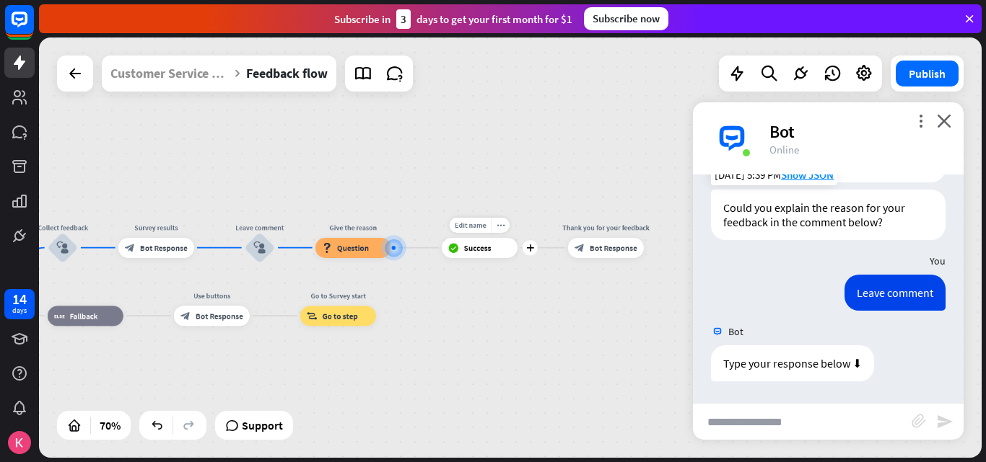
click at [475, 257] on div "block_success Success" at bounding box center [480, 248] width 76 height 20
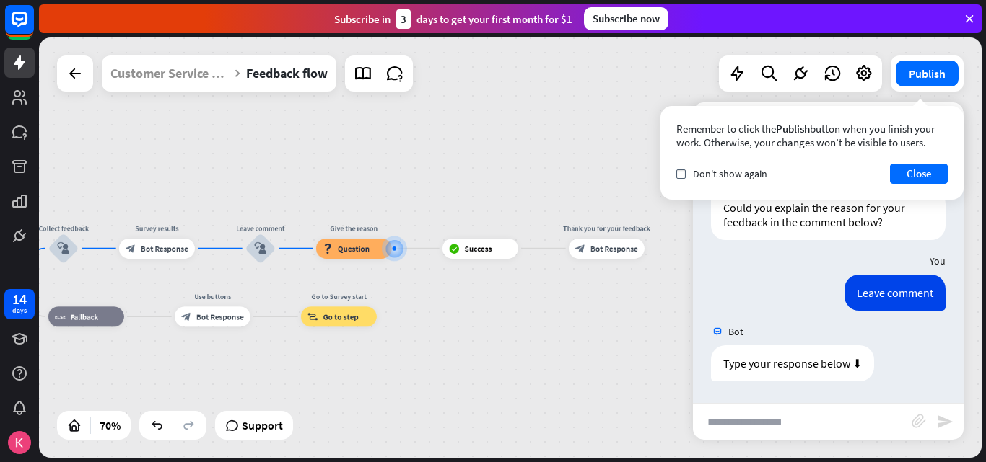
click at [379, 361] on div "Feedback flow builder_tree Flow Help us improve our customer service block_bot_…" at bounding box center [510, 248] width 942 height 421
click at [783, 420] on input "text" at bounding box center [802, 422] width 219 height 36
type input "*******"
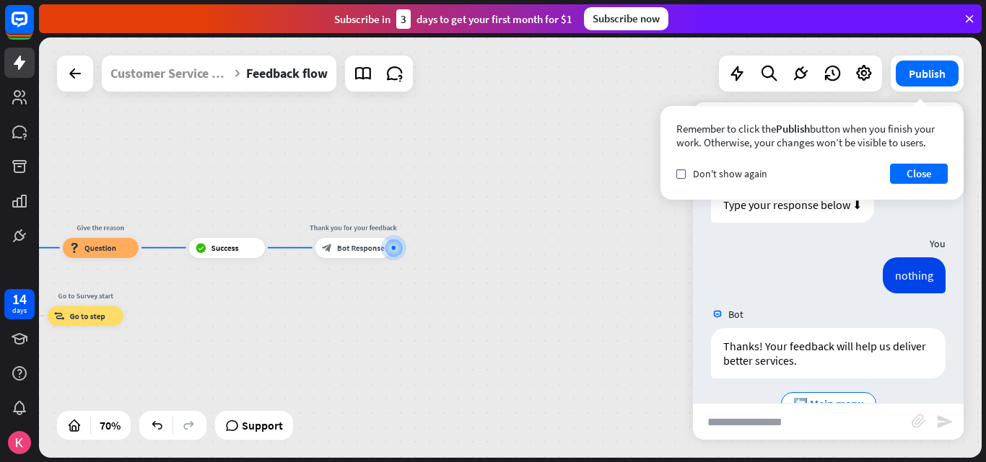
scroll to position [863, 0]
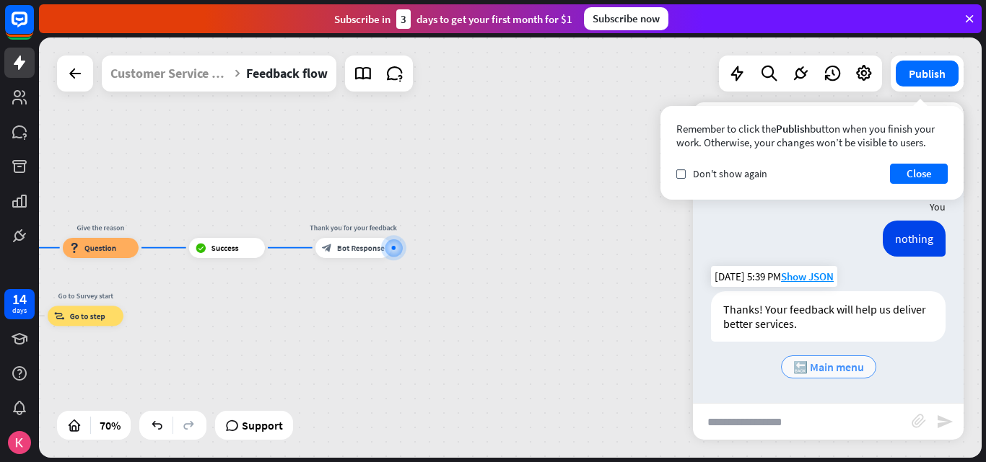
click at [850, 363] on span "🔙 Main menu" at bounding box center [828, 367] width 71 height 14
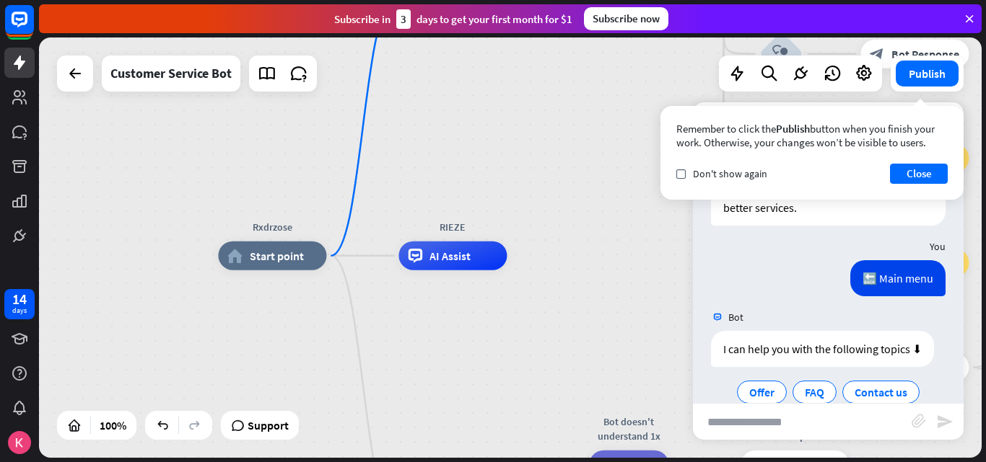
scroll to position [1062, 0]
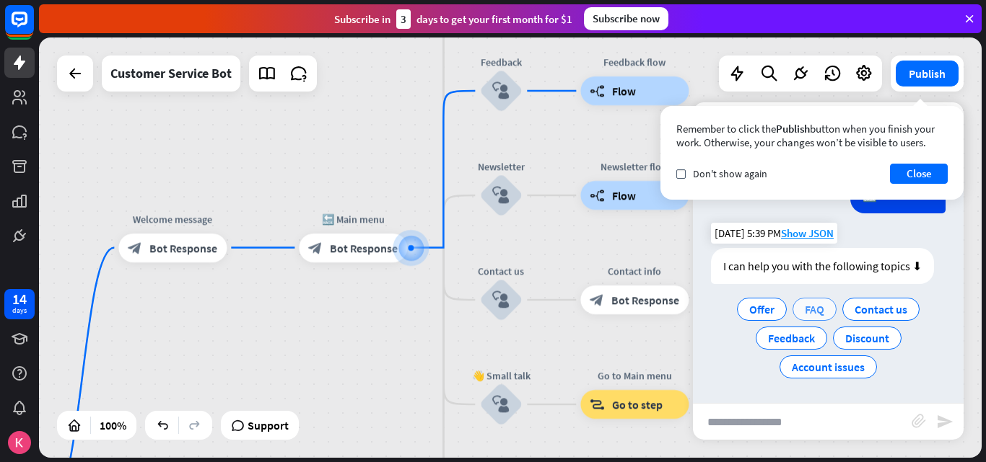
click at [811, 310] on span "FAQ" at bounding box center [813, 309] width 19 height 14
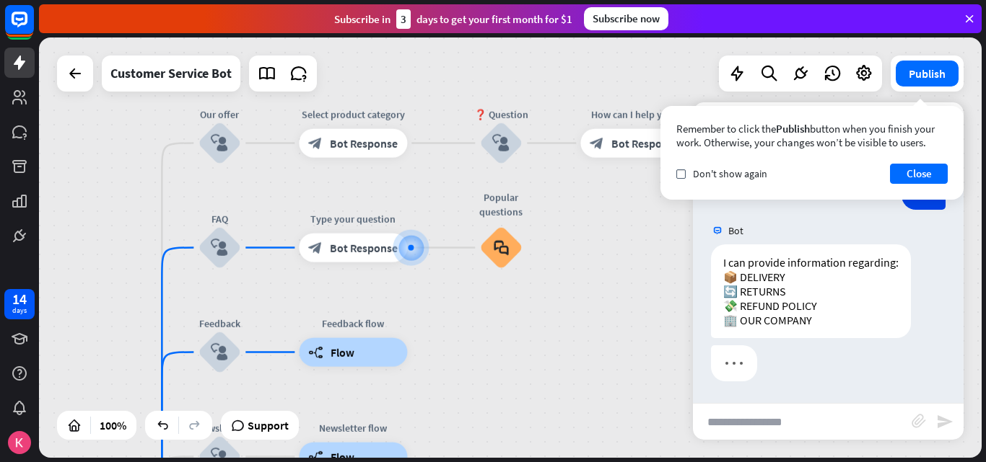
scroll to position [1207, 0]
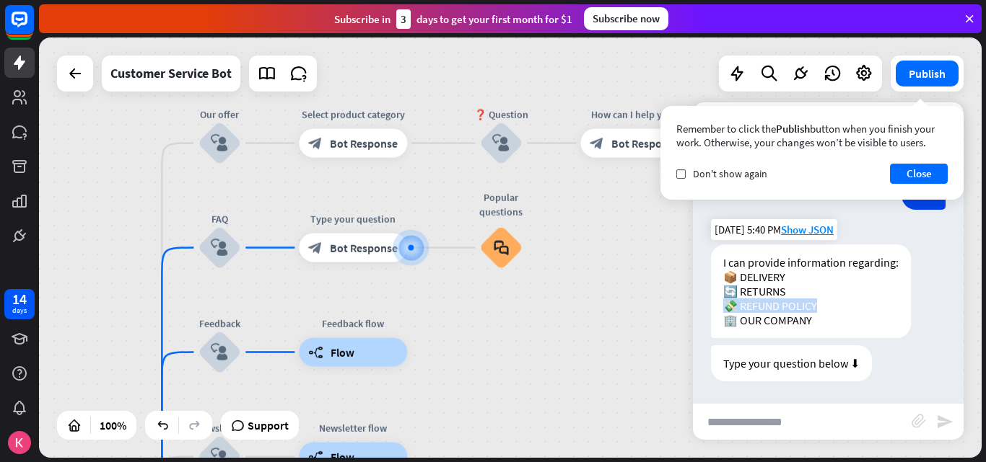
drag, startPoint x: 723, startPoint y: 303, endPoint x: 815, endPoint y: 302, distance: 92.3
click at [815, 302] on div "I can provide information regarding: 📦 DELIVERY 🔄 RETURNS 💸 REFUND POLICY 🏢 OUR…" at bounding box center [811, 292] width 200 height 94
